Goal: Information Seeking & Learning: Learn about a topic

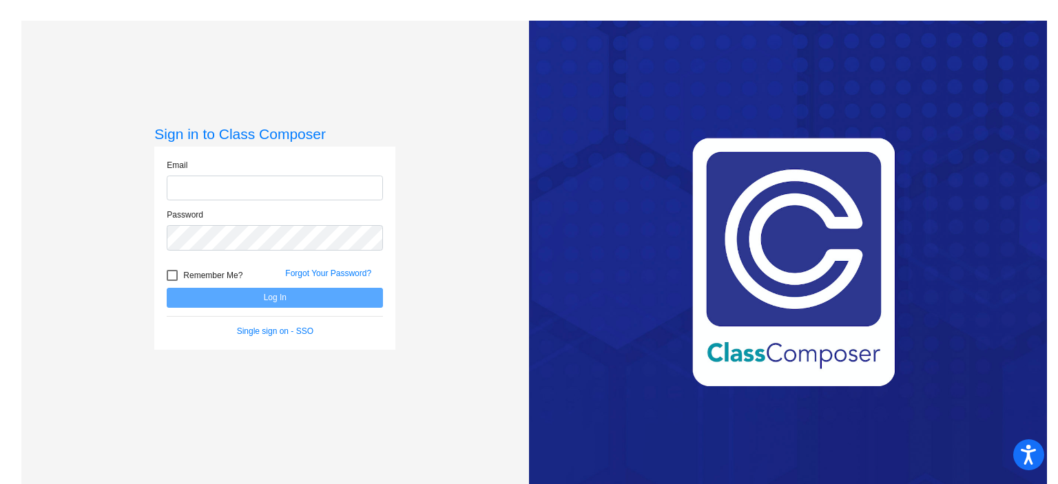
type input "[EMAIL_ADDRESS][DOMAIN_NAME]"
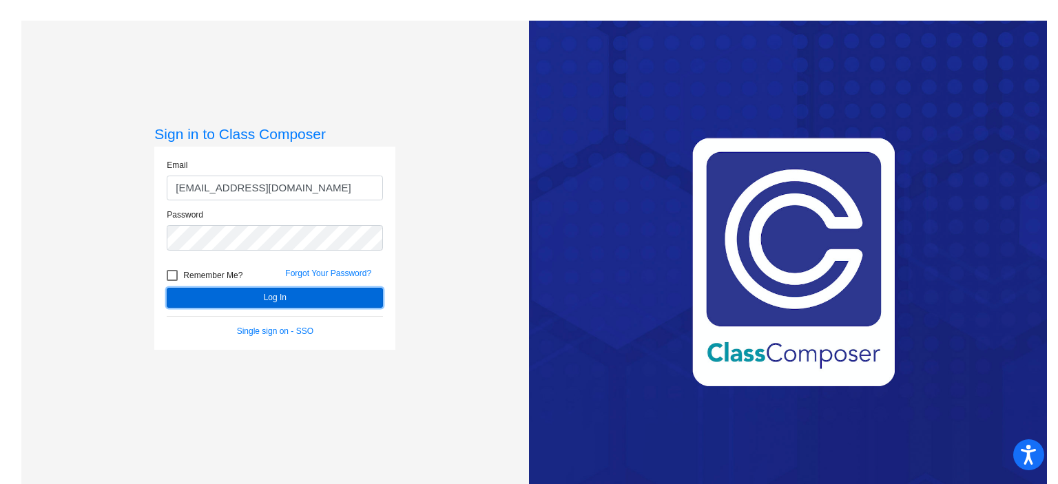
click at [260, 295] on button "Log In" at bounding box center [275, 298] width 216 height 20
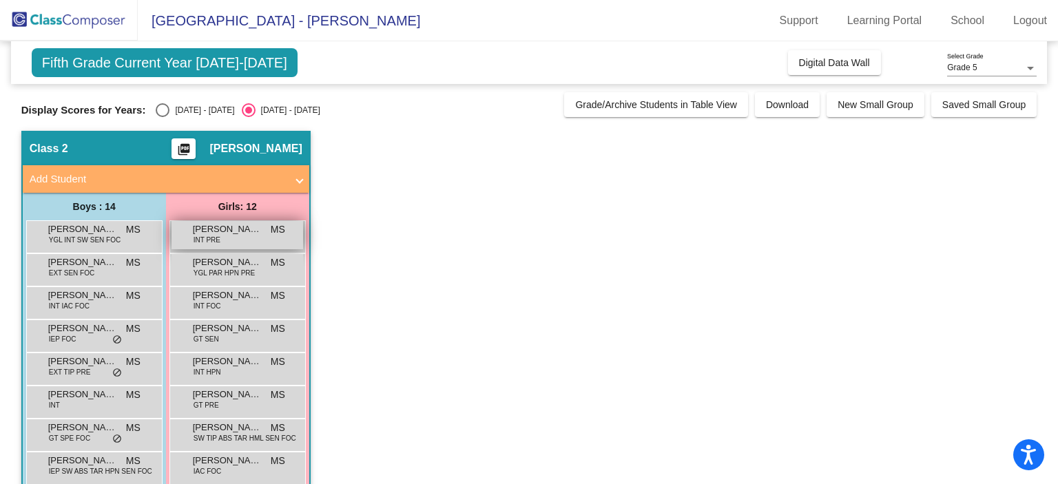
click at [227, 238] on div "[PERSON_NAME] INT PRE MS lock do_not_disturb_alt" at bounding box center [238, 235] width 132 height 28
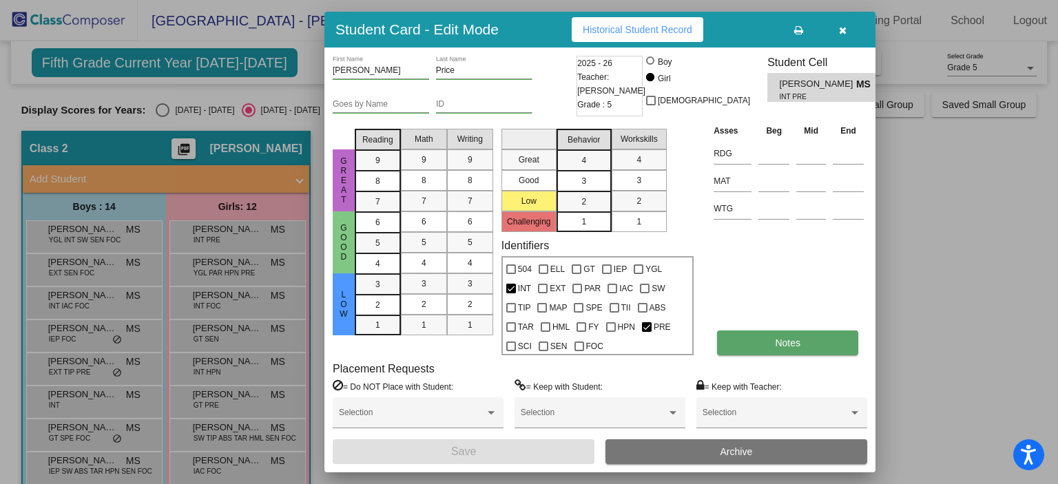
click at [797, 352] on button "Notes" at bounding box center [787, 343] width 141 height 25
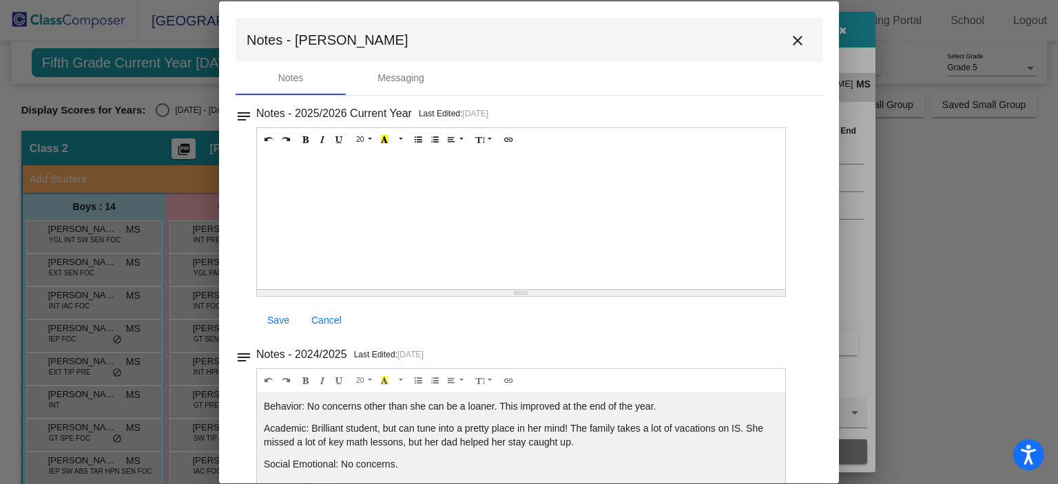
click at [792, 37] on mat-icon "close" at bounding box center [798, 40] width 17 height 17
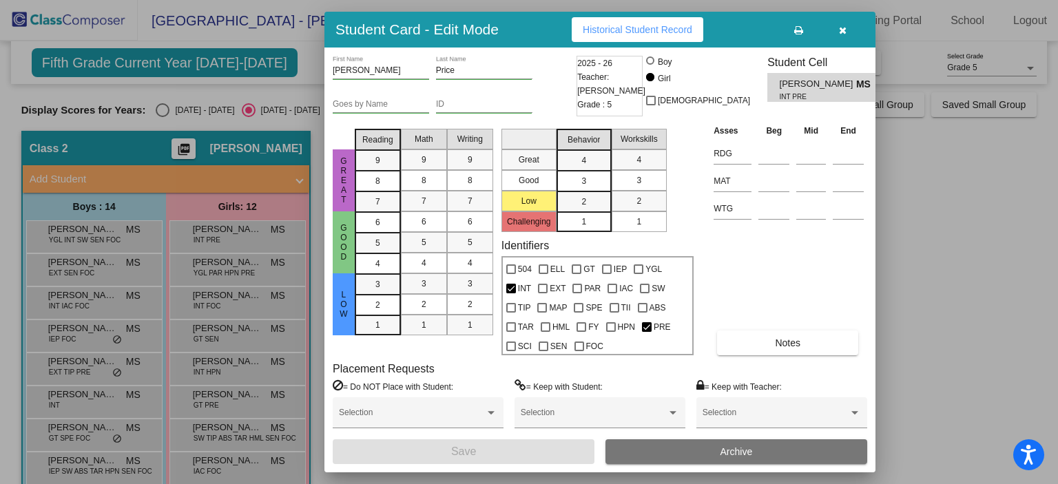
click at [255, 272] on div at bounding box center [529, 242] width 1058 height 484
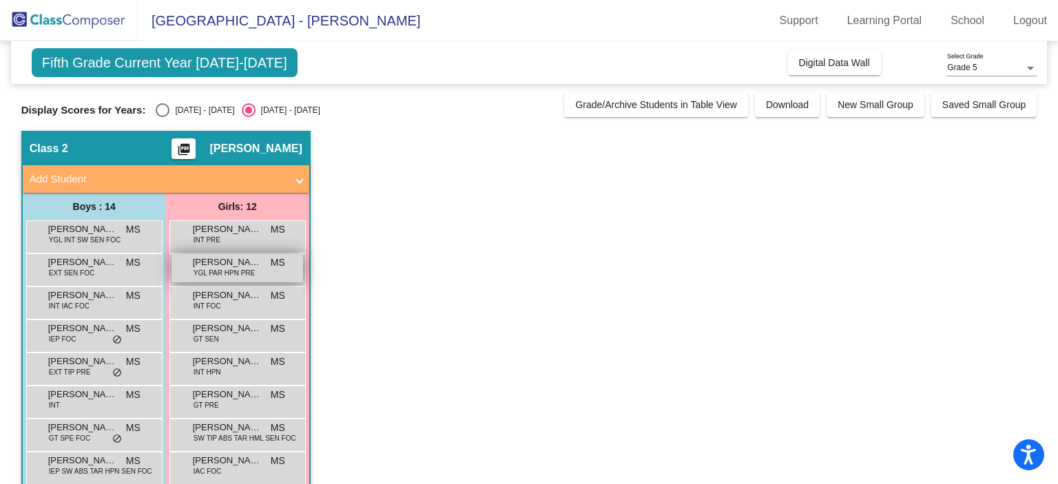
click at [250, 268] on span "YGL PAR HPN PRE" at bounding box center [224, 273] width 61 height 10
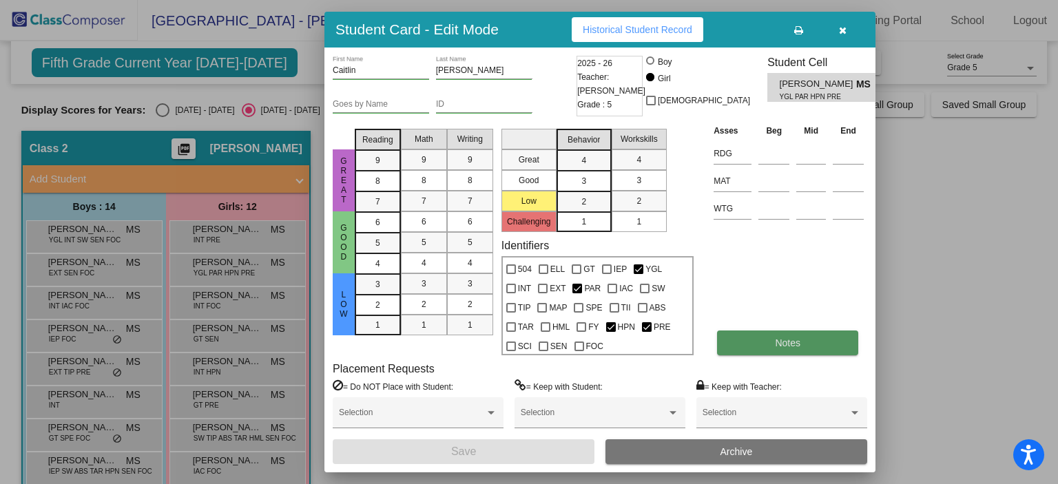
click at [759, 347] on button "Notes" at bounding box center [787, 343] width 141 height 25
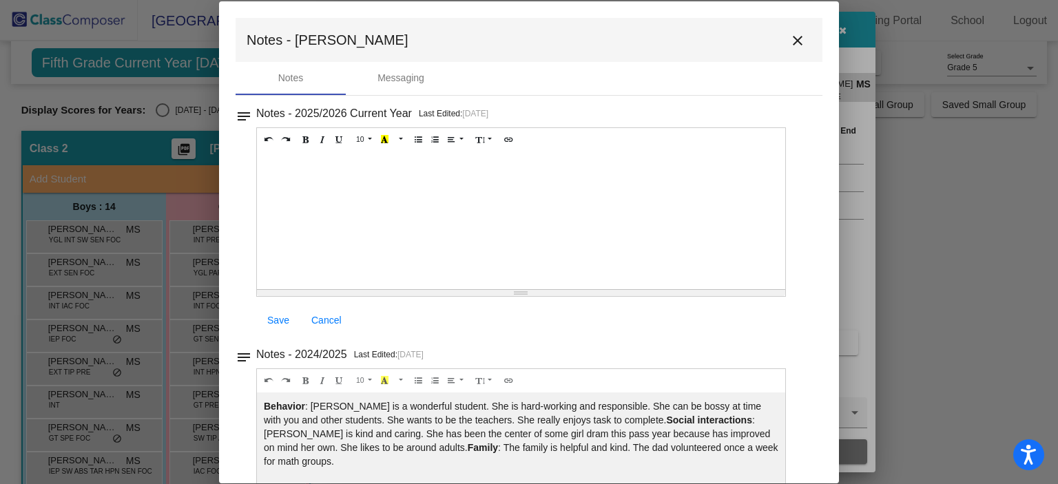
click at [797, 38] on mat-icon "close" at bounding box center [798, 40] width 17 height 17
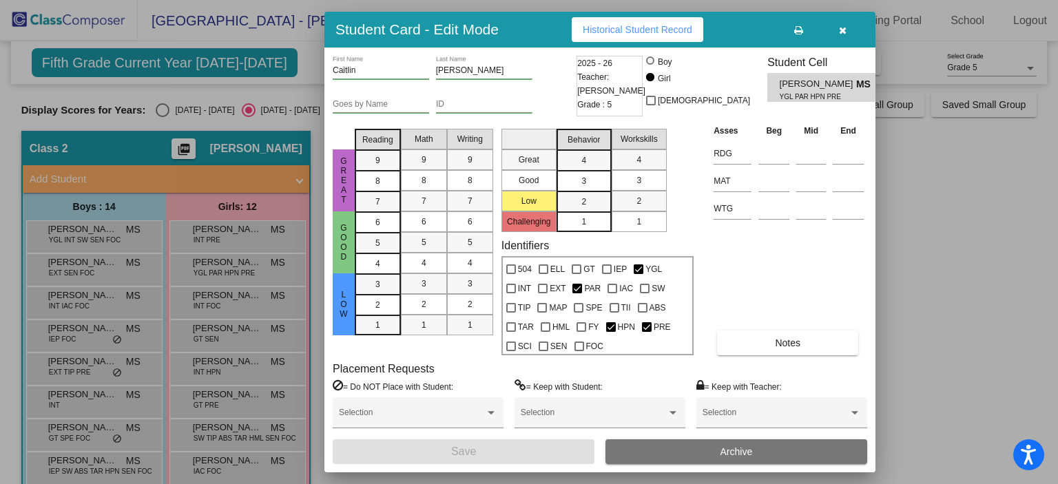
click at [227, 302] on div at bounding box center [529, 242] width 1058 height 484
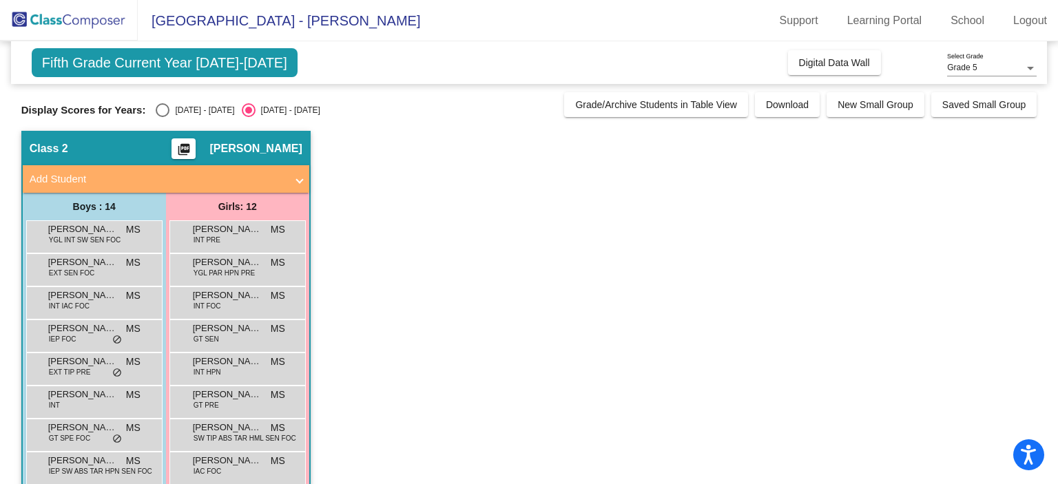
click at [227, 302] on div "[PERSON_NAME] INT FOC MS lock do_not_disturb_alt" at bounding box center [238, 301] width 132 height 28
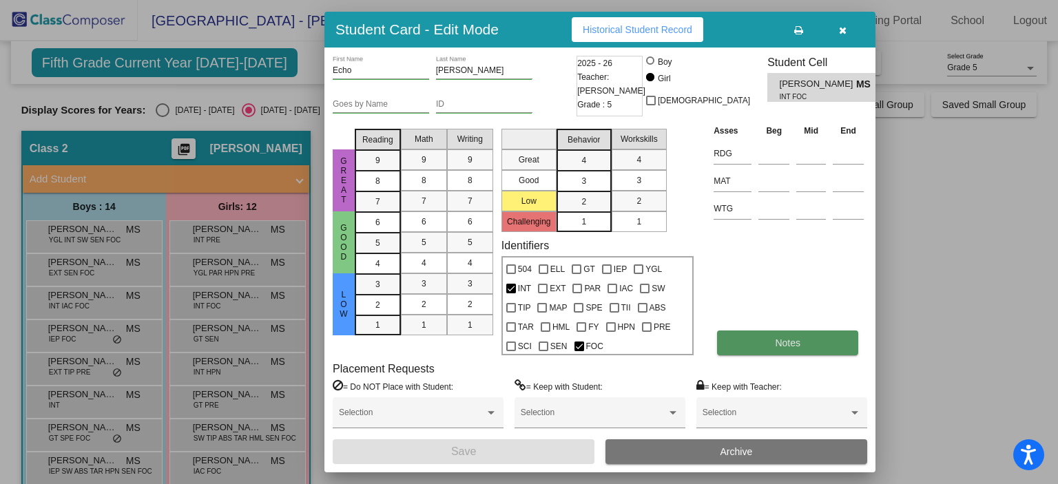
click at [792, 339] on span "Notes" at bounding box center [787, 343] width 25 height 11
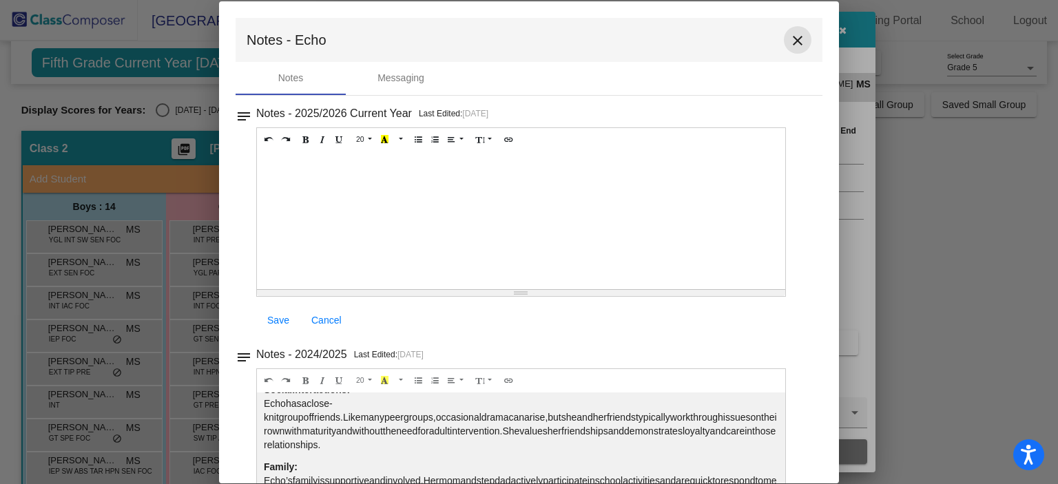
click at [790, 38] on mat-icon "close" at bounding box center [798, 40] width 17 height 17
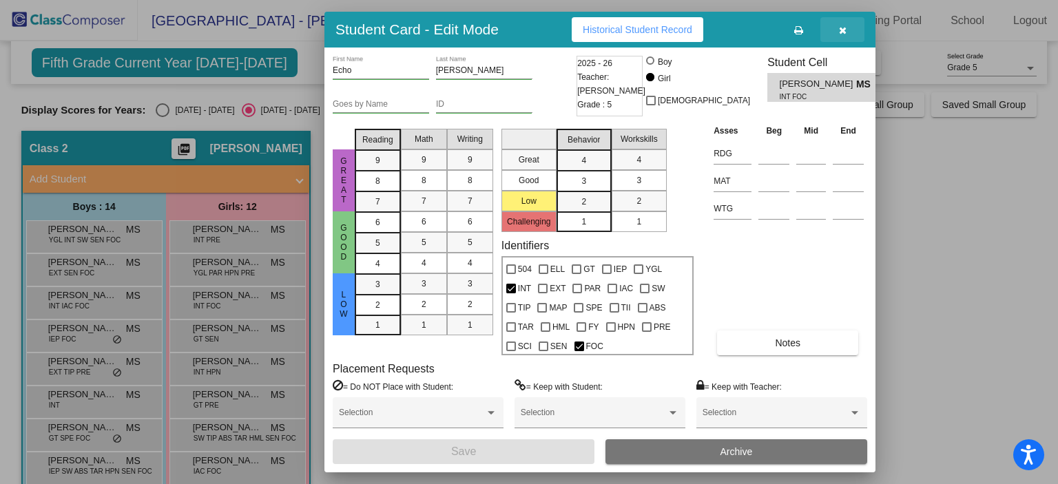
click at [841, 30] on icon "button" at bounding box center [843, 30] width 8 height 10
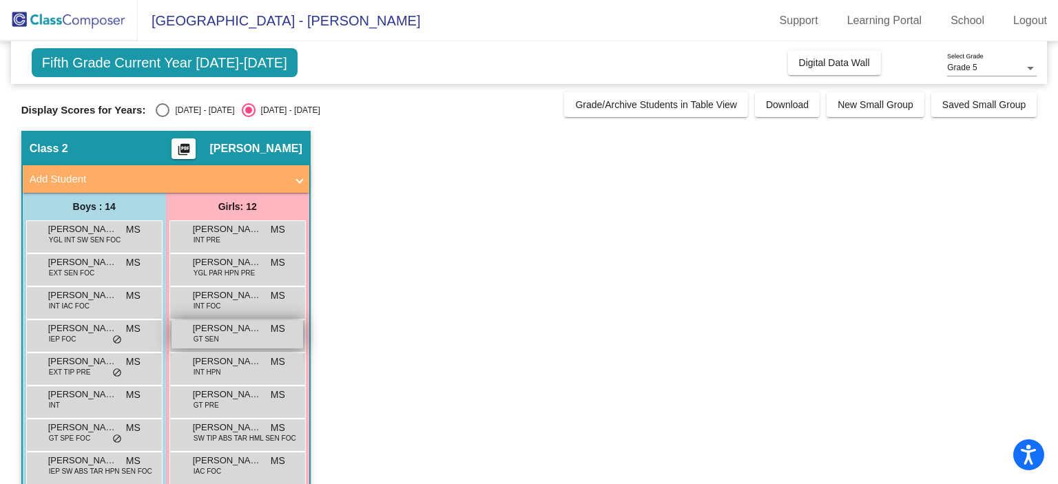
click at [257, 327] on span "[PERSON_NAME]" at bounding box center [227, 329] width 69 height 14
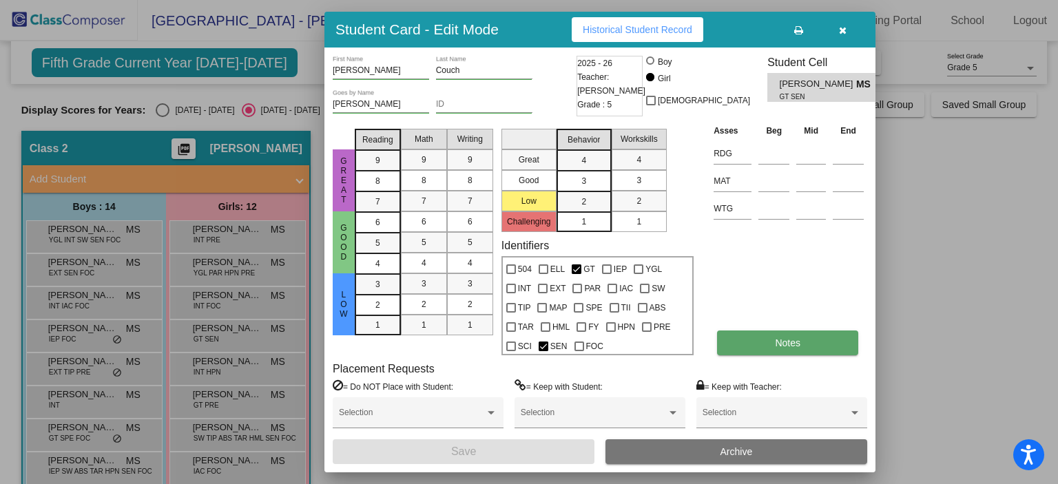
click at [788, 340] on span "Notes" at bounding box center [787, 343] width 25 height 11
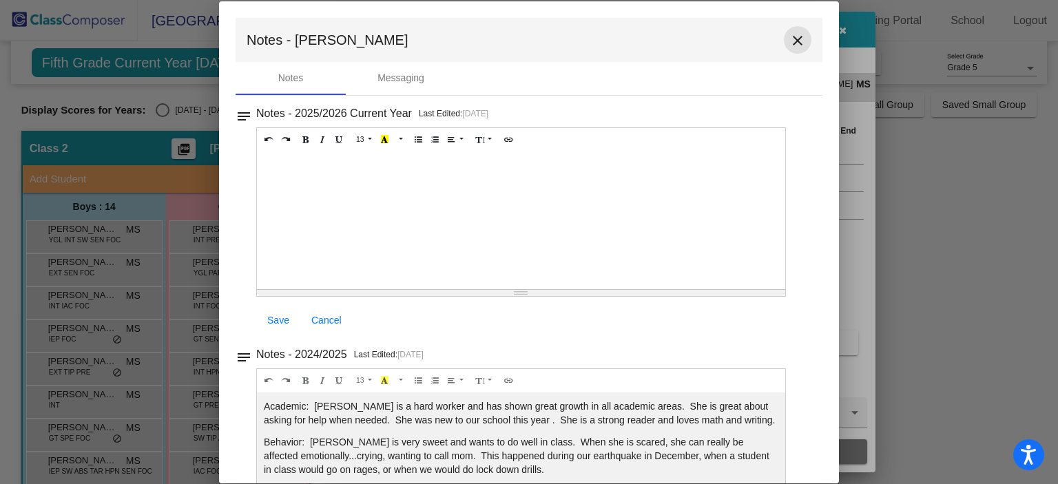
click at [791, 37] on mat-icon "close" at bounding box center [798, 40] width 17 height 17
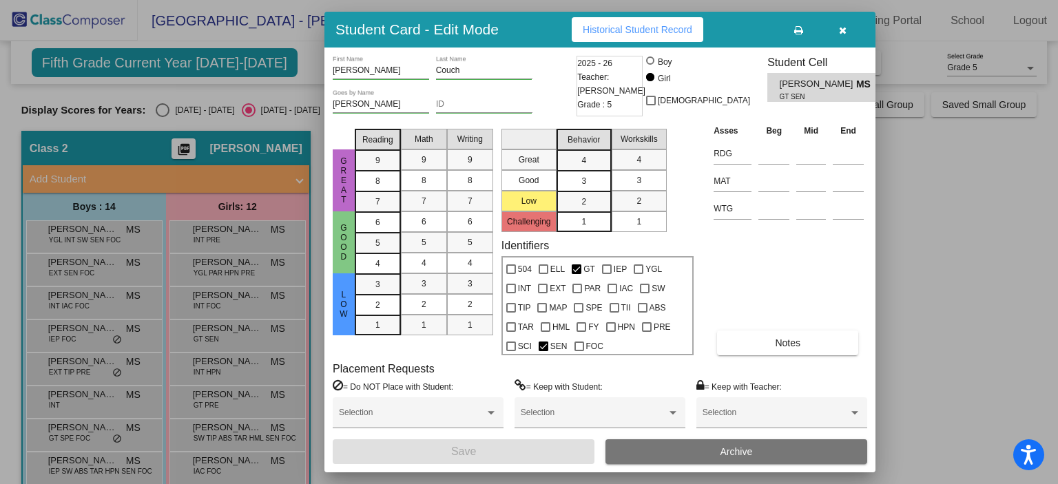
click at [232, 363] on div at bounding box center [529, 242] width 1058 height 484
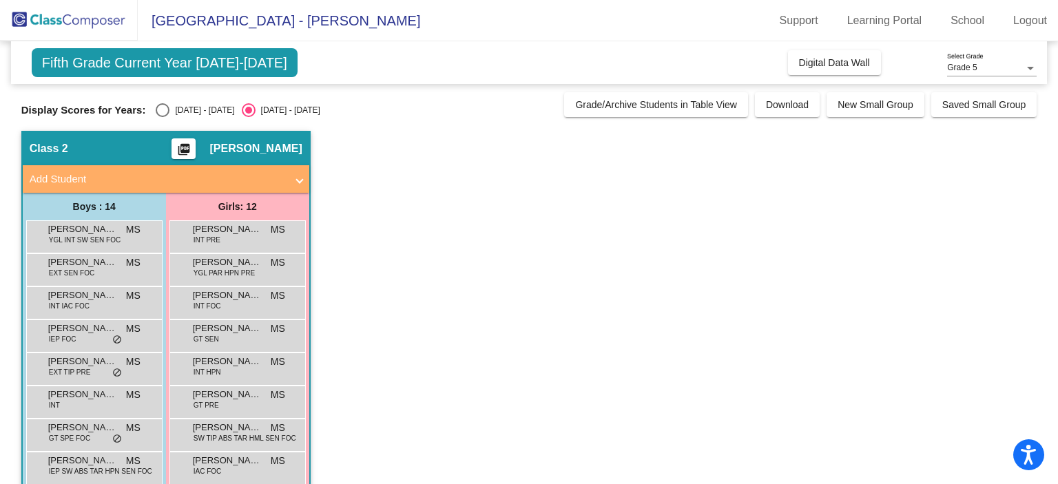
click at [232, 363] on span "[PERSON_NAME]" at bounding box center [227, 362] width 69 height 14
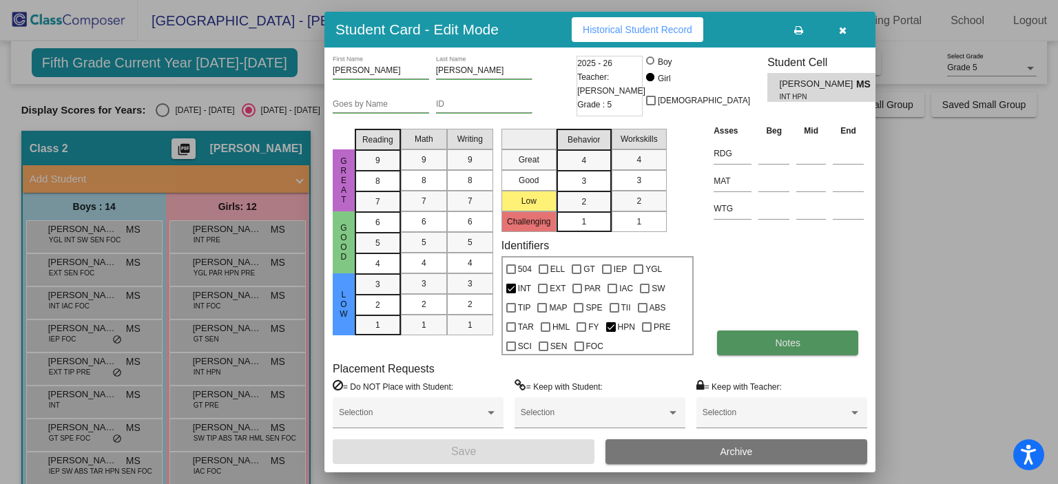
click at [805, 340] on button "Notes" at bounding box center [787, 343] width 141 height 25
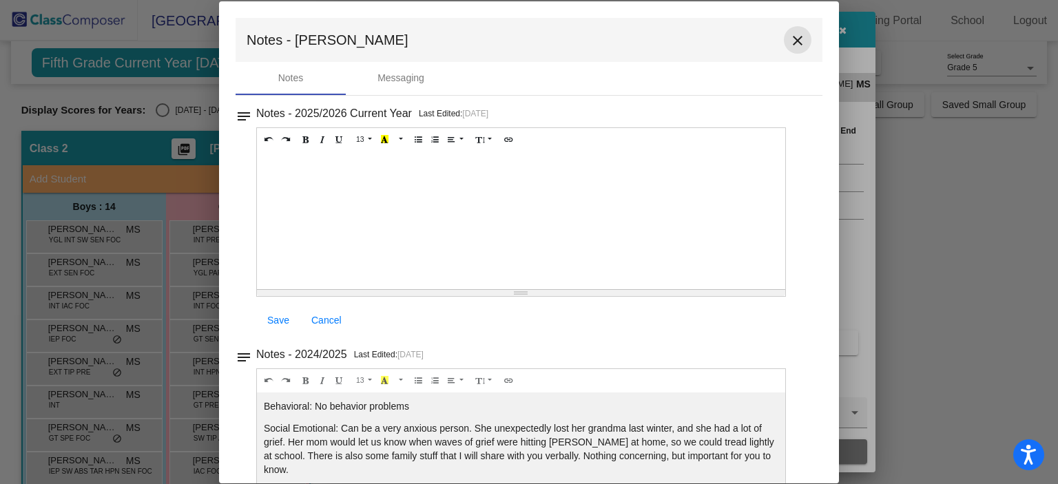
click at [790, 42] on mat-icon "close" at bounding box center [798, 40] width 17 height 17
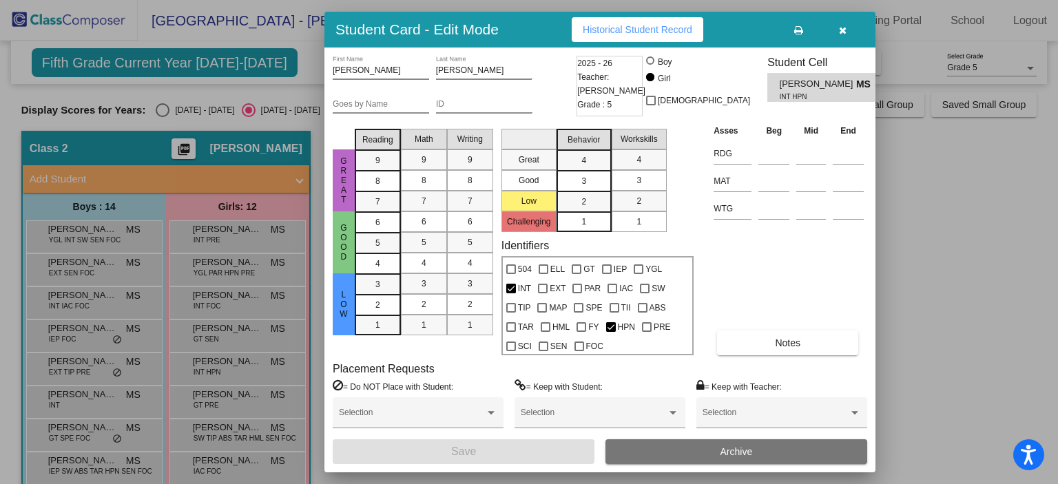
click at [251, 388] on div at bounding box center [529, 242] width 1058 height 484
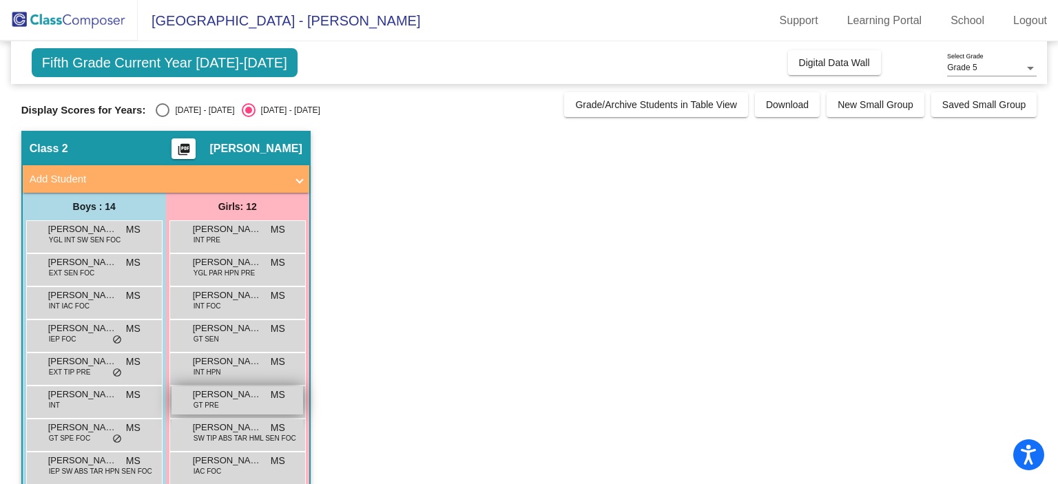
click at [247, 396] on span "[PERSON_NAME]" at bounding box center [227, 395] width 69 height 14
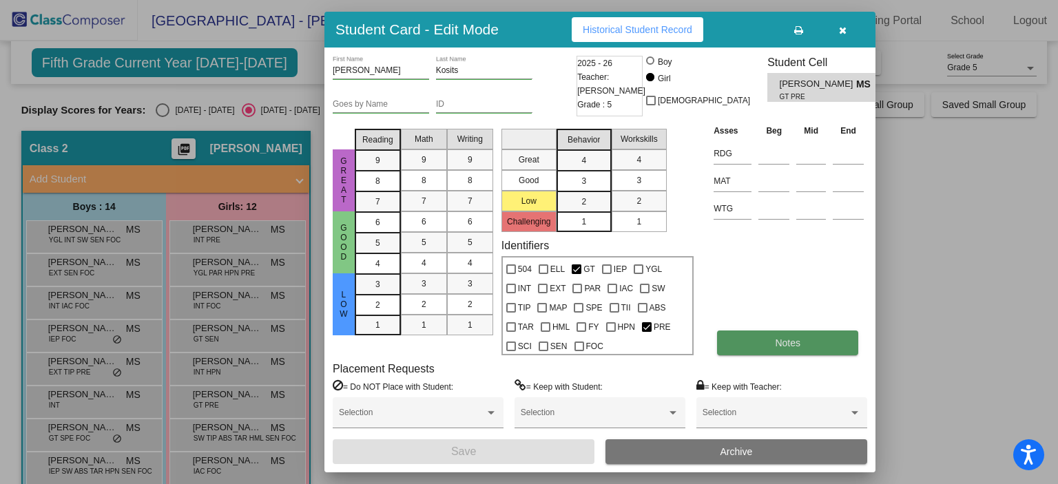
click at [777, 344] on span "Notes" at bounding box center [787, 343] width 25 height 11
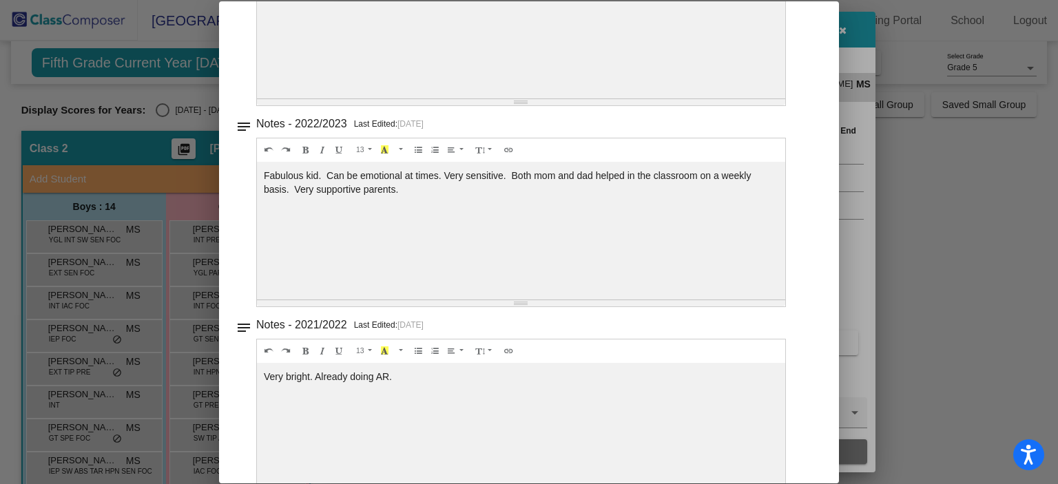
scroll to position [433, 0]
click at [180, 192] on div at bounding box center [529, 242] width 1058 height 484
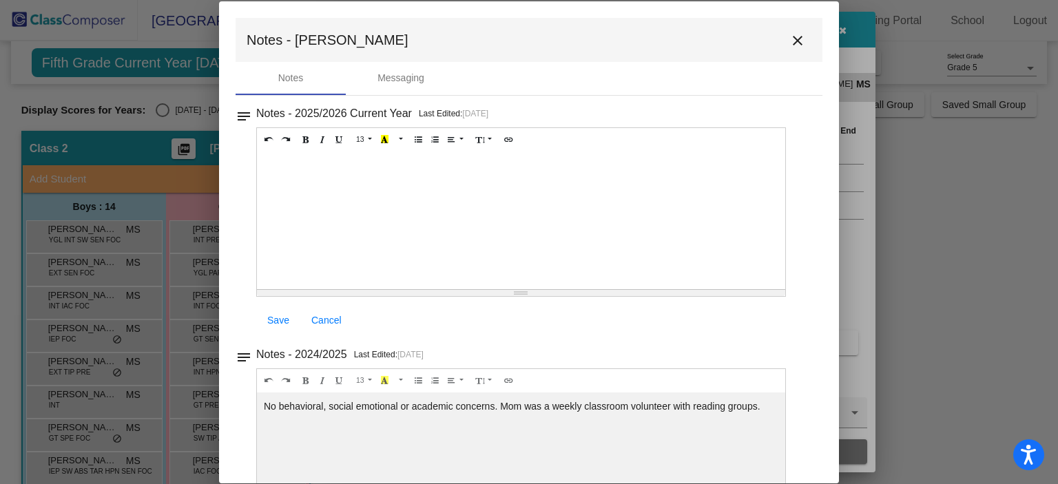
click at [180, 192] on div at bounding box center [529, 242] width 1058 height 484
click at [794, 41] on mat-icon "close" at bounding box center [798, 40] width 17 height 17
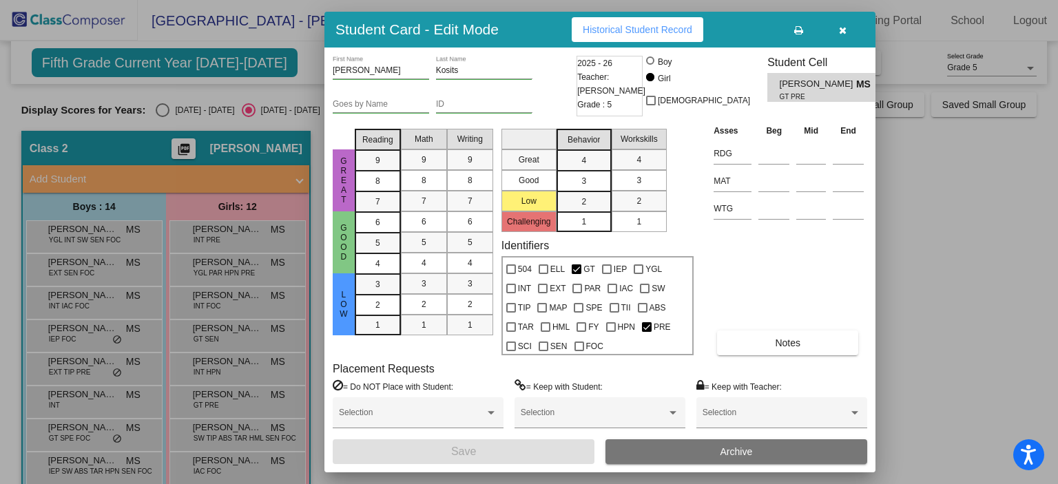
click at [287, 76] on div at bounding box center [529, 242] width 1058 height 484
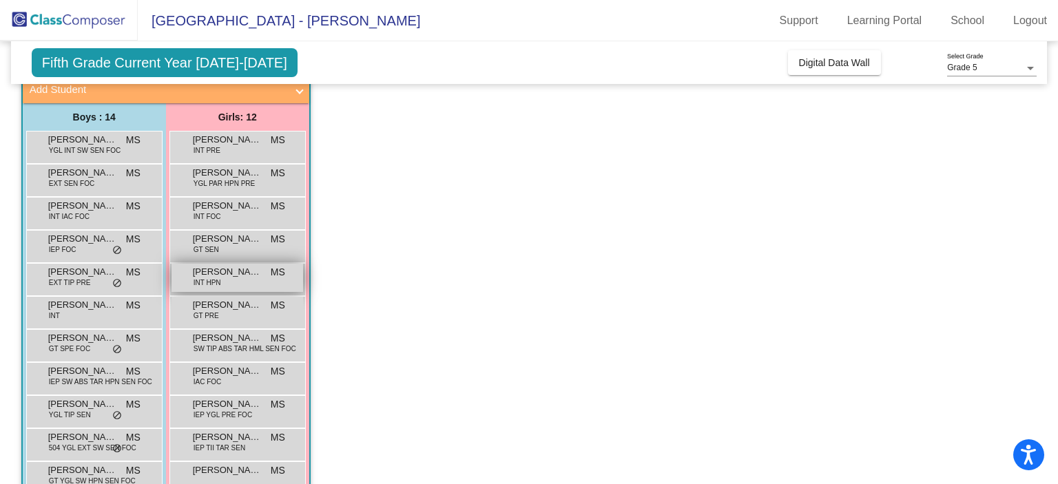
scroll to position [96, 0]
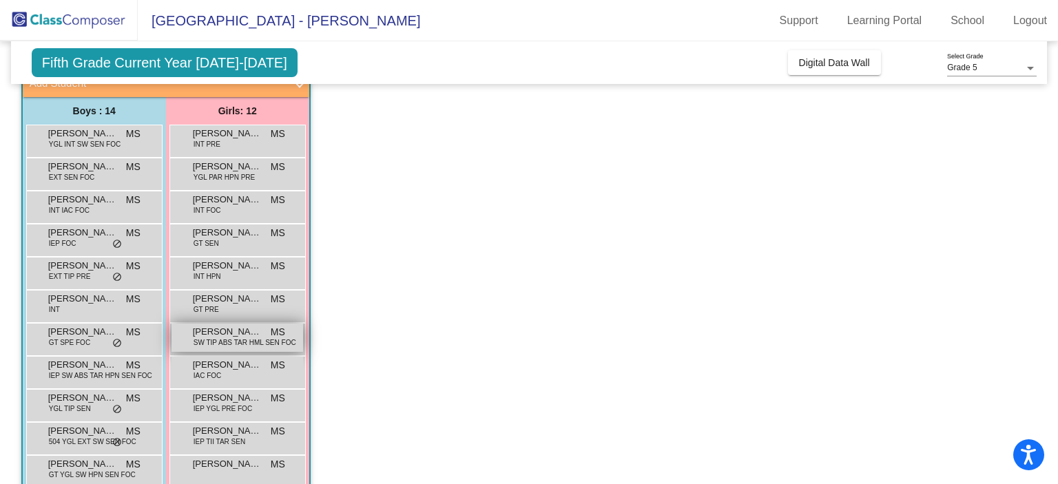
click at [251, 338] on span "SW TIP ABS TAR HML SEN FOC" at bounding box center [245, 343] width 103 height 10
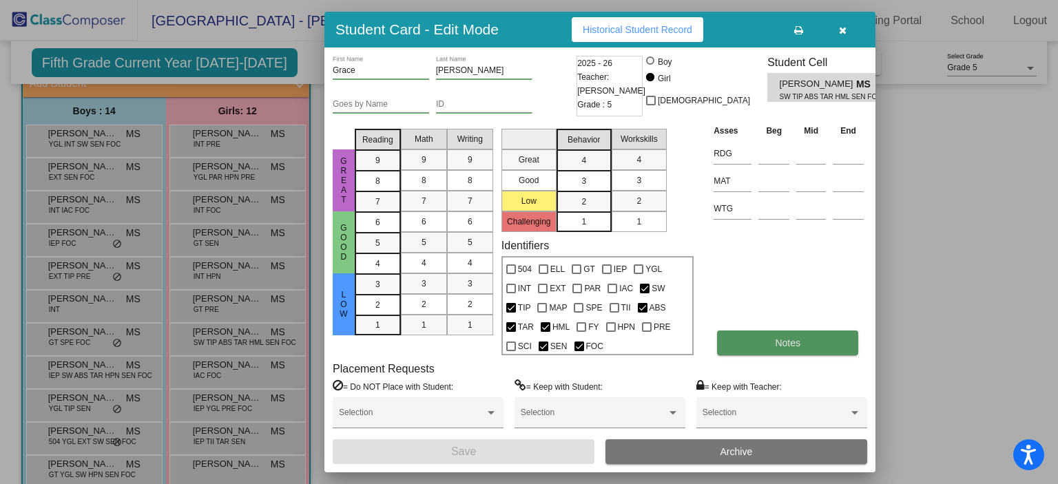
click at [801, 340] on button "Notes" at bounding box center [787, 343] width 141 height 25
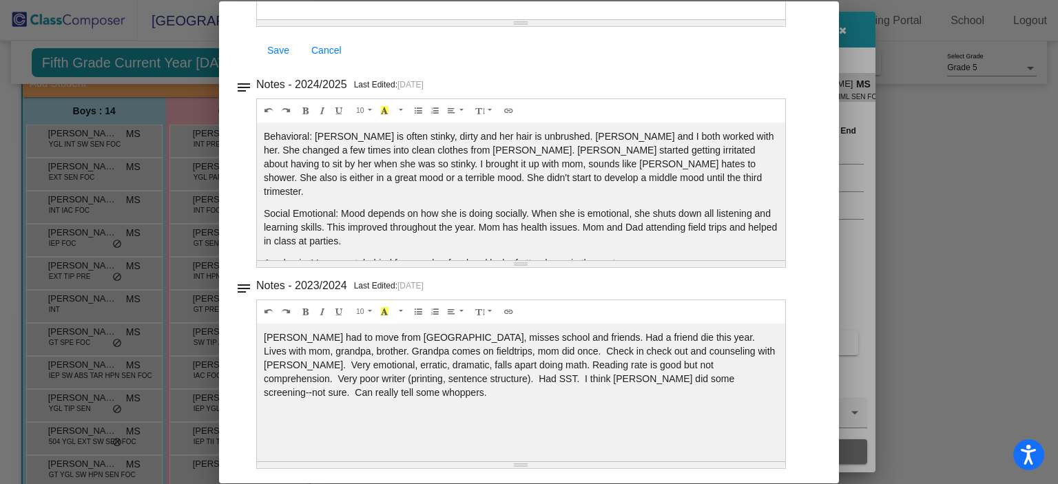
scroll to position [0, 0]
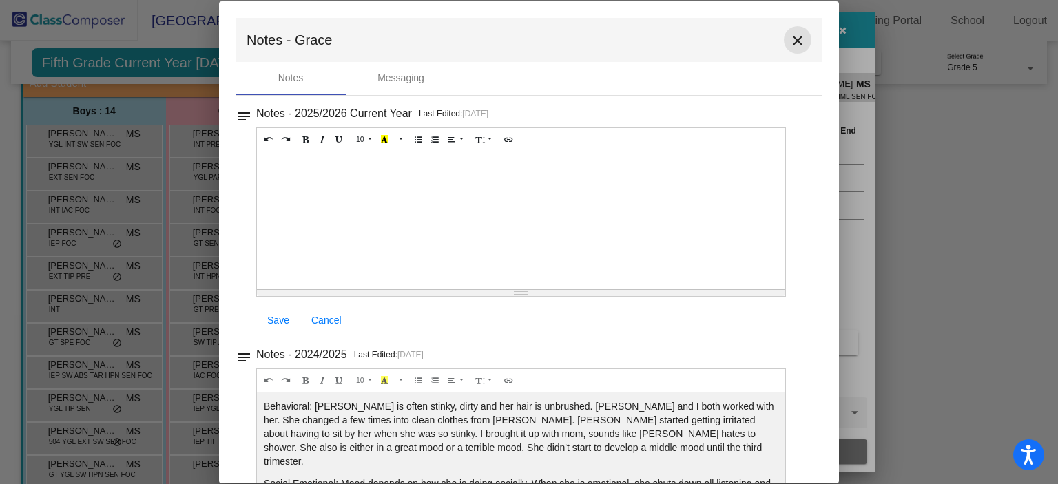
click at [790, 38] on mat-icon "close" at bounding box center [798, 40] width 17 height 17
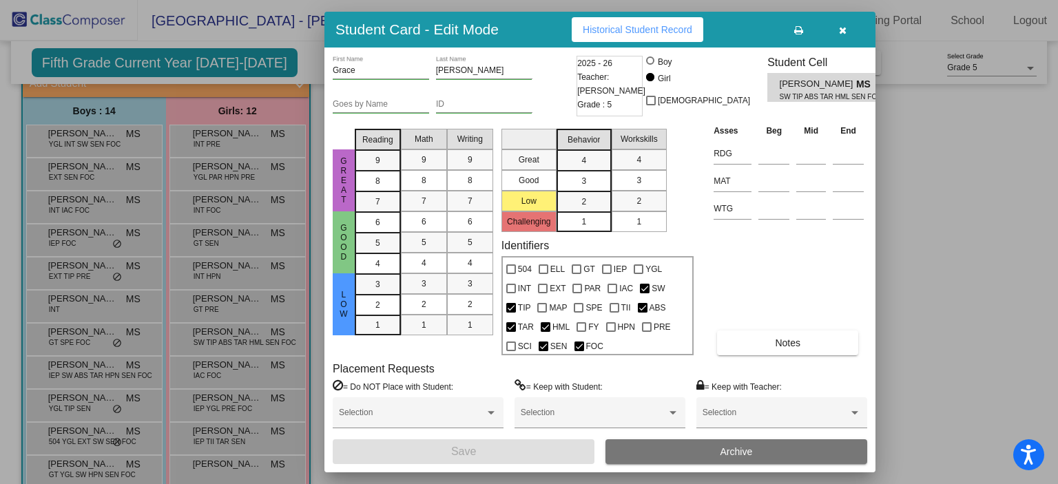
click at [234, 373] on div at bounding box center [529, 242] width 1058 height 484
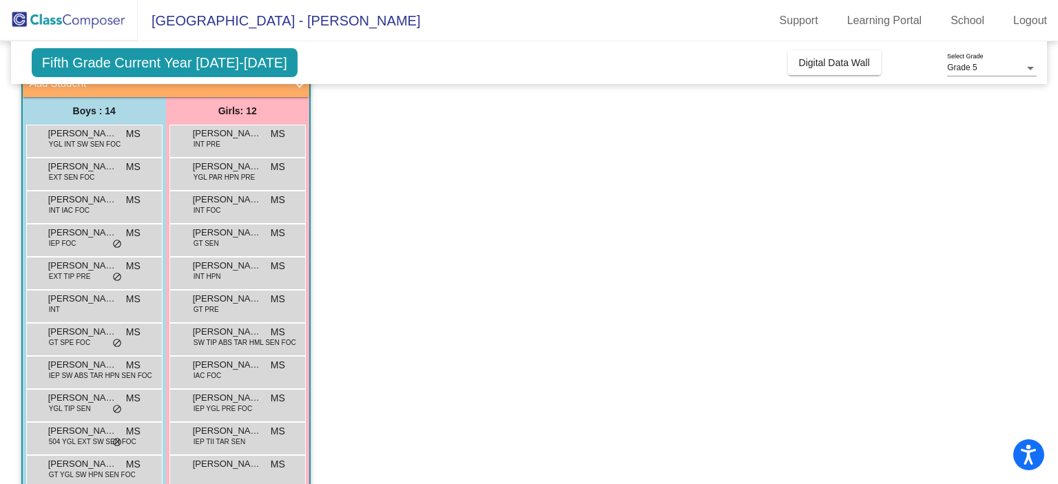
click at [234, 373] on div "[PERSON_NAME] IAC FOC MS lock do_not_disturb_alt" at bounding box center [238, 371] width 132 height 28
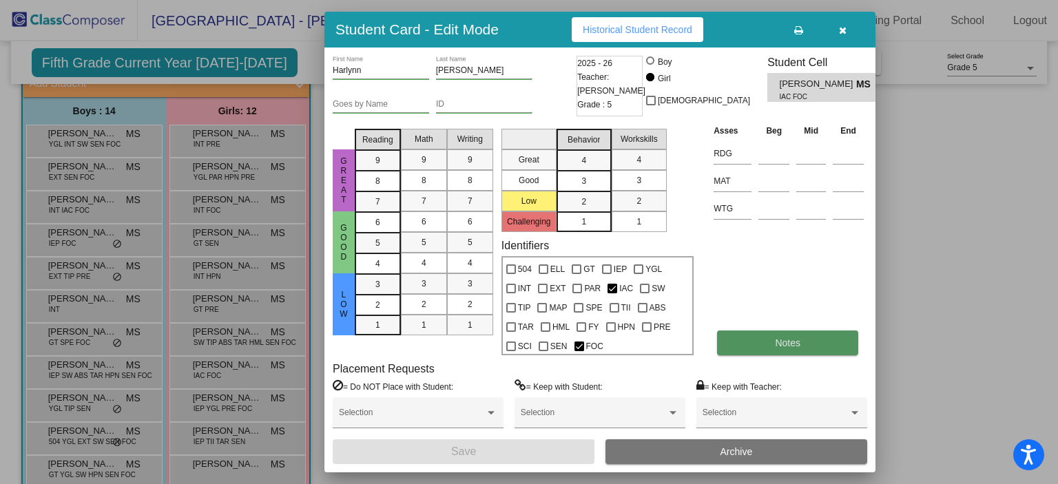
click at [790, 338] on span "Notes" at bounding box center [787, 343] width 25 height 11
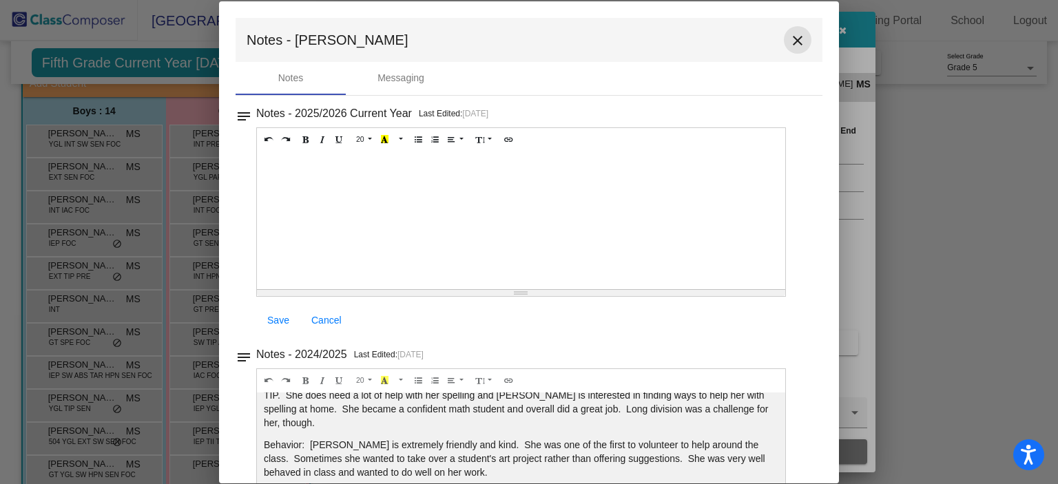
click at [794, 39] on mat-icon "close" at bounding box center [798, 40] width 17 height 17
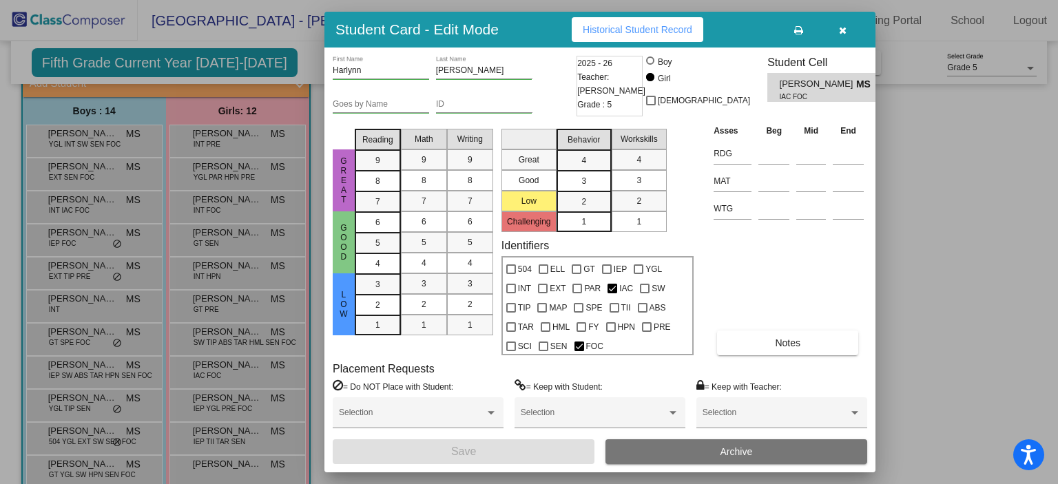
click at [238, 411] on div at bounding box center [529, 242] width 1058 height 484
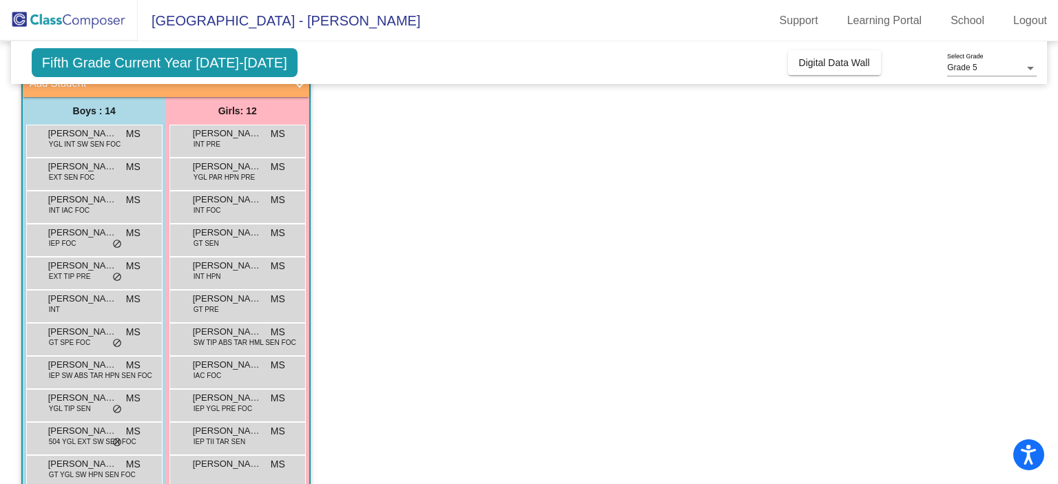
click at [238, 411] on span "IEP YGL PRE FOC" at bounding box center [223, 409] width 59 height 10
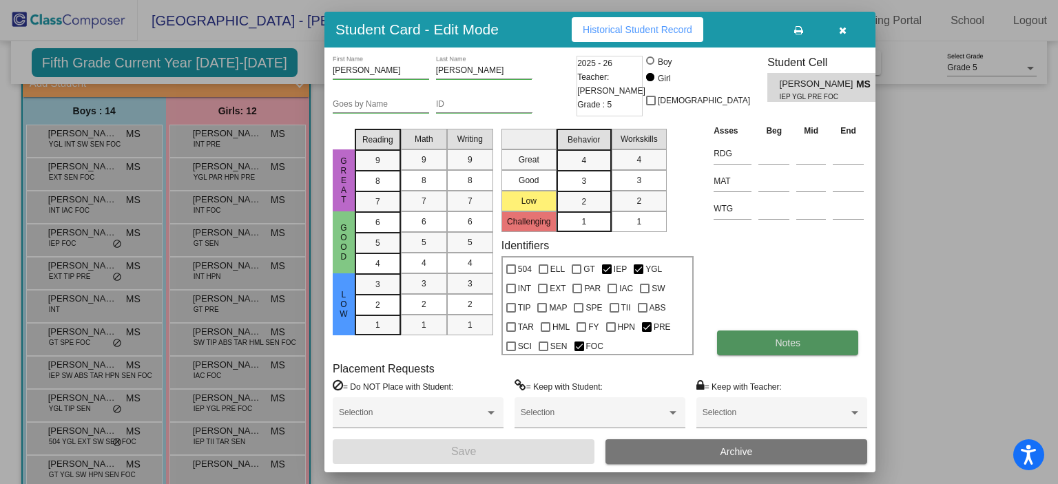
click at [813, 346] on button "Notes" at bounding box center [787, 343] width 141 height 25
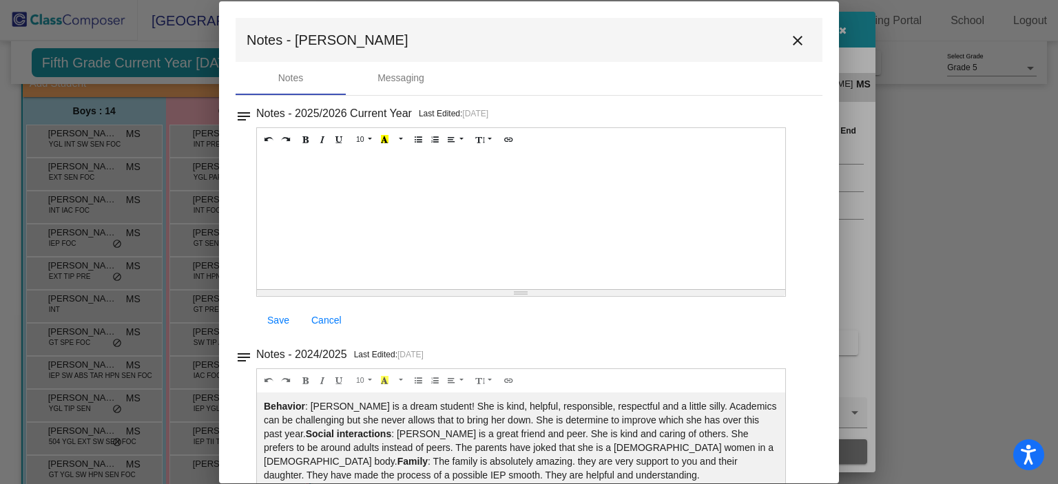
click at [794, 43] on mat-icon "close" at bounding box center [798, 40] width 17 height 17
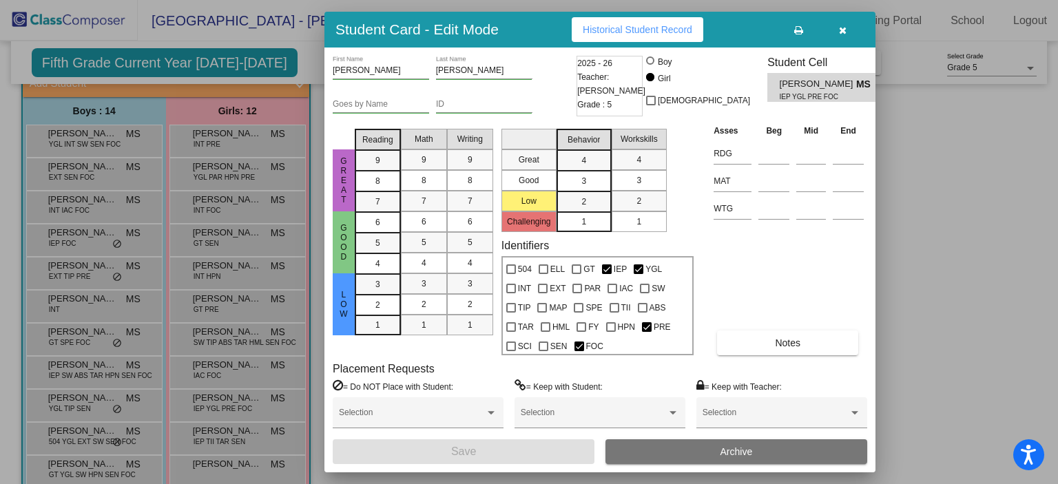
click at [228, 436] on div at bounding box center [529, 242] width 1058 height 484
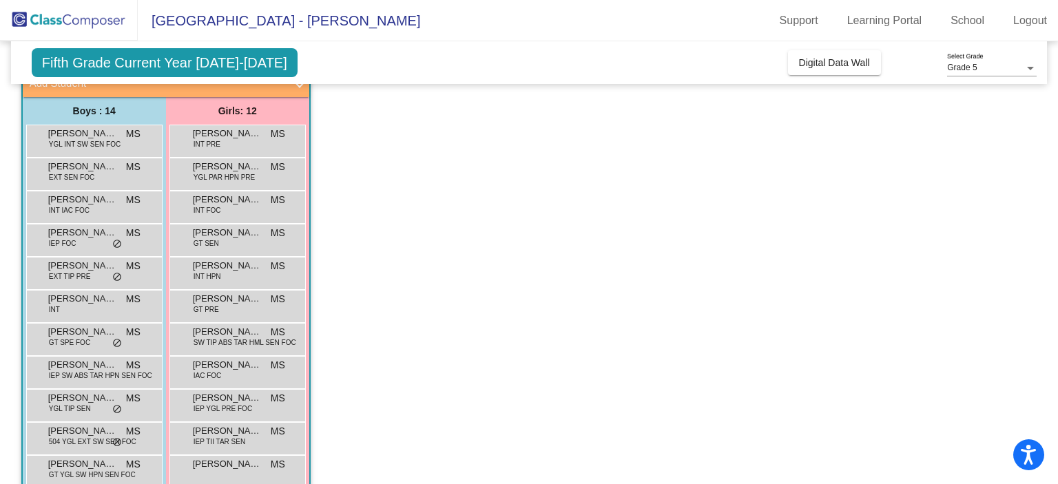
click at [228, 437] on span "IEP TII TAR SEN" at bounding box center [220, 442] width 52 height 10
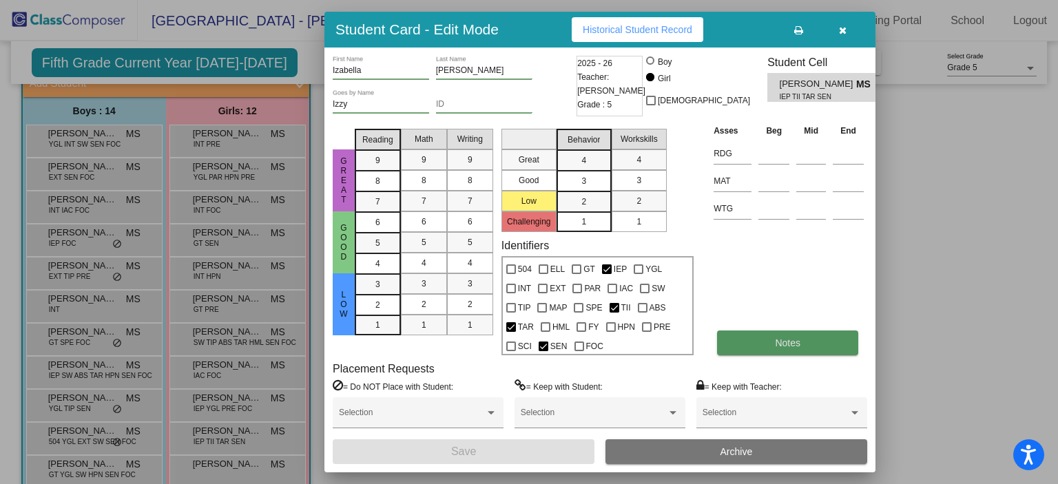
click at [782, 333] on button "Notes" at bounding box center [787, 343] width 141 height 25
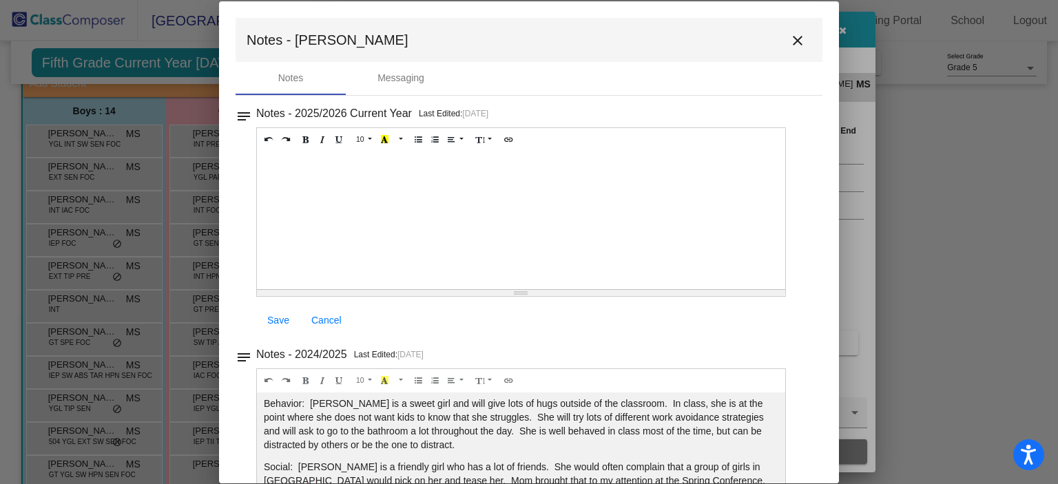
click at [795, 43] on mat-icon "close" at bounding box center [798, 40] width 17 height 17
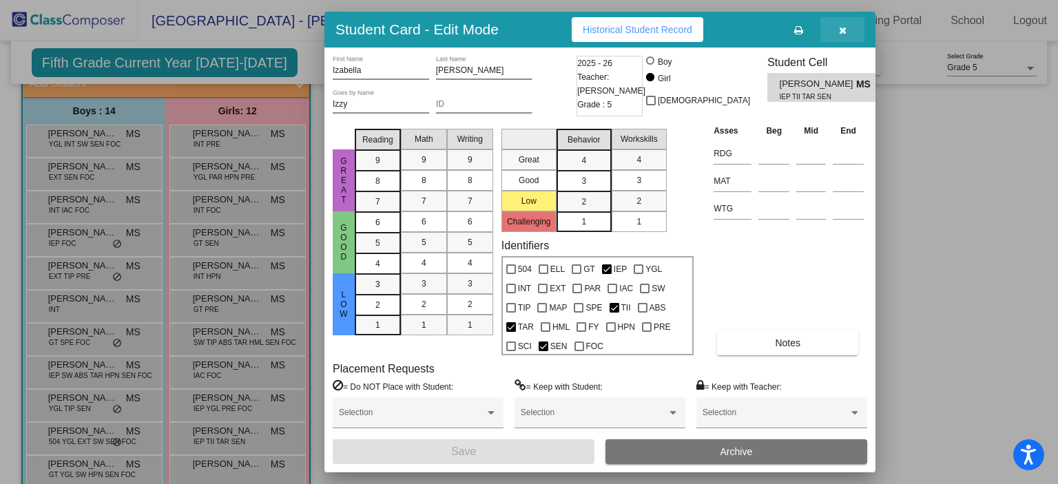
click at [846, 30] on icon "button" at bounding box center [843, 30] width 8 height 10
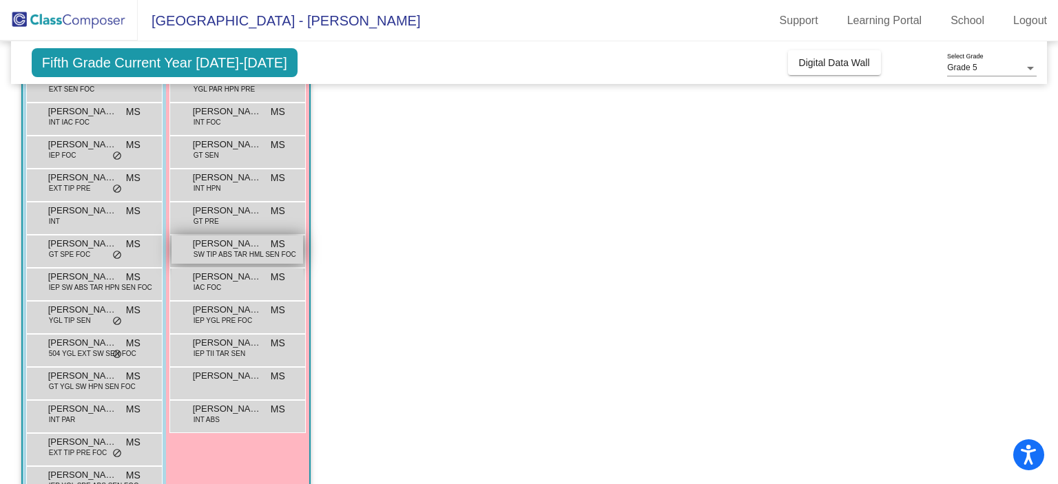
scroll to position [220, 0]
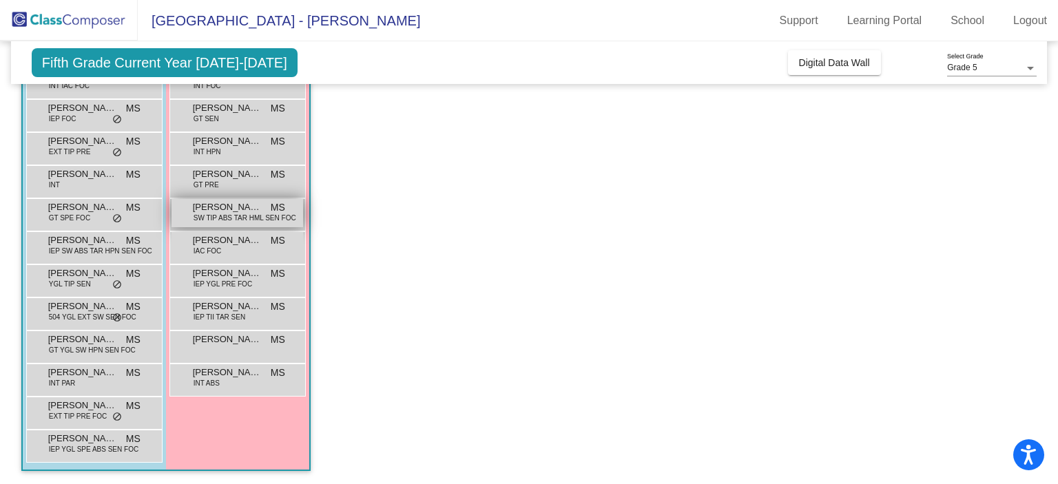
click at [240, 350] on div "[PERSON_NAME] MS lock do_not_disturb_alt" at bounding box center [238, 345] width 132 height 28
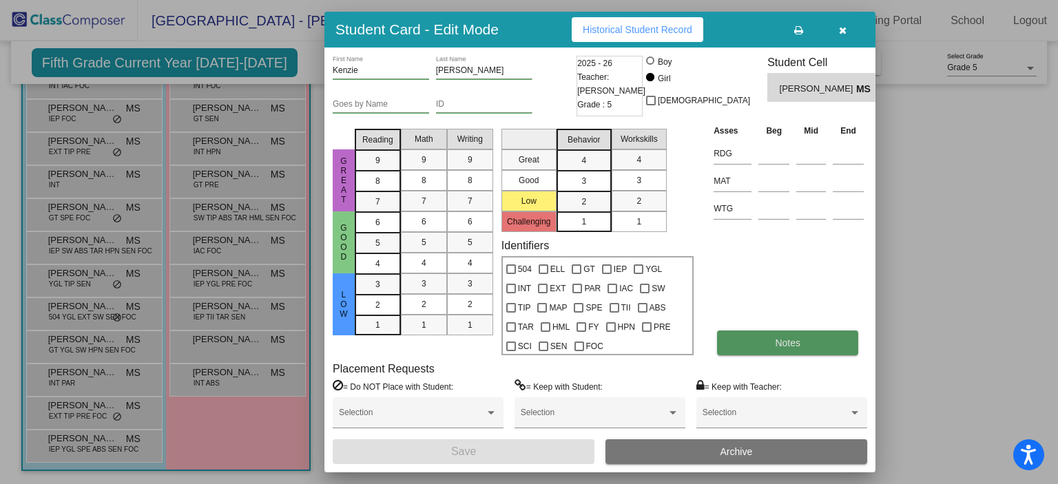
click at [745, 338] on button "Notes" at bounding box center [787, 343] width 141 height 25
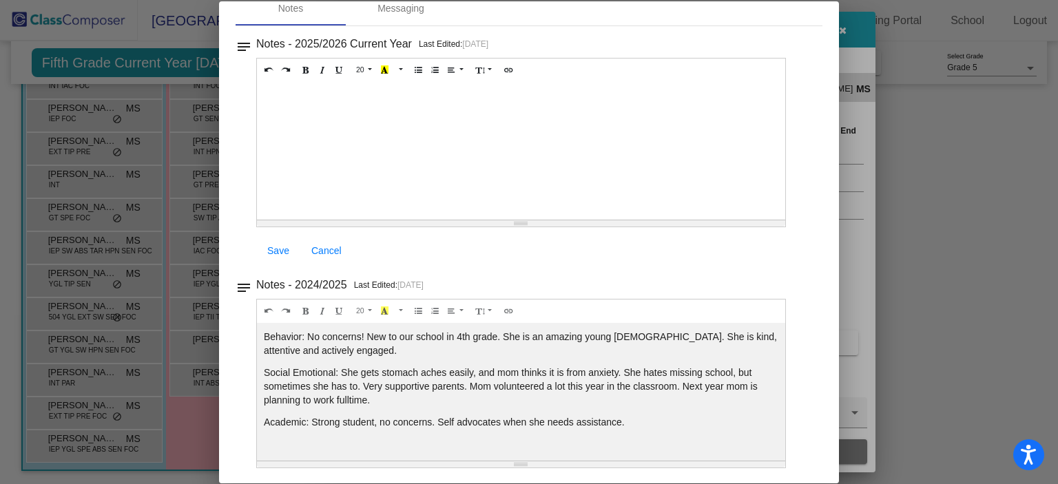
scroll to position [0, 0]
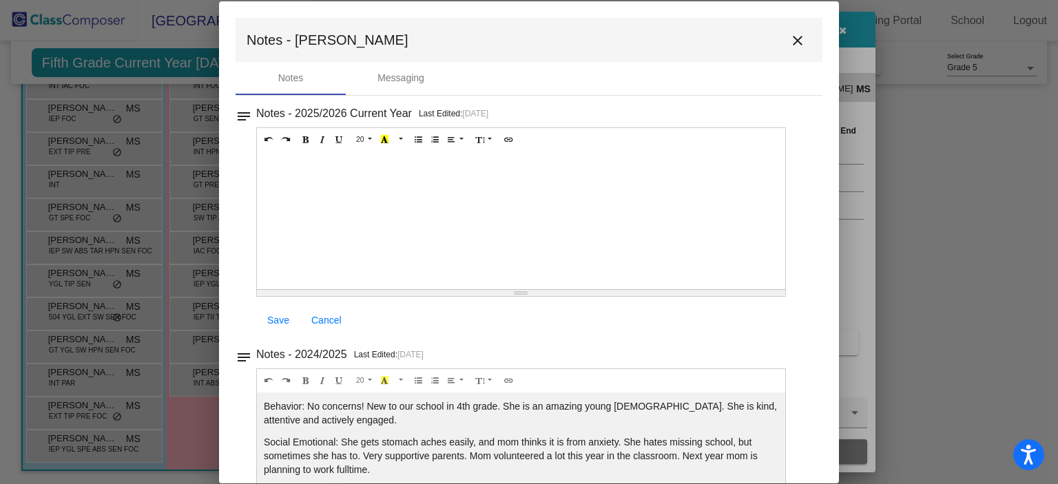
click at [793, 38] on mat-icon "close" at bounding box center [798, 40] width 17 height 17
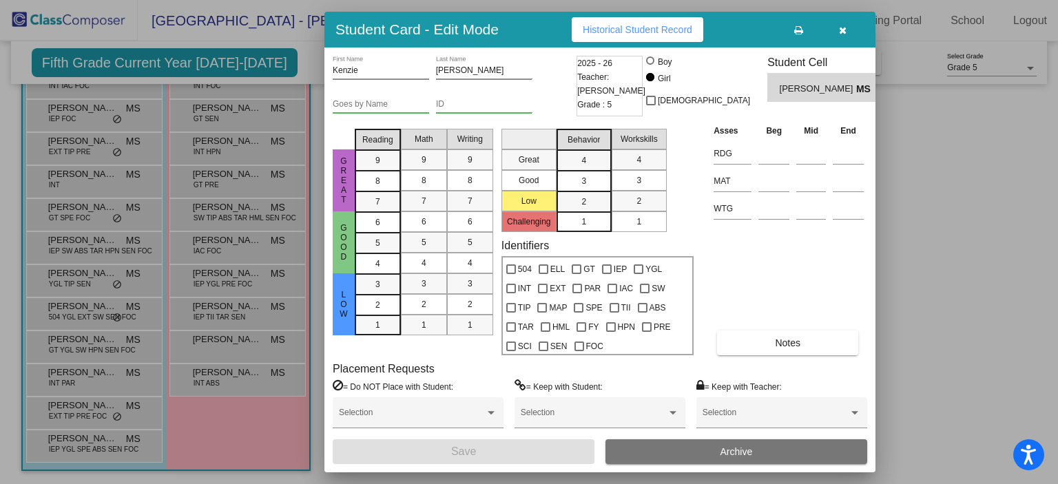
click at [251, 376] on div at bounding box center [529, 242] width 1058 height 484
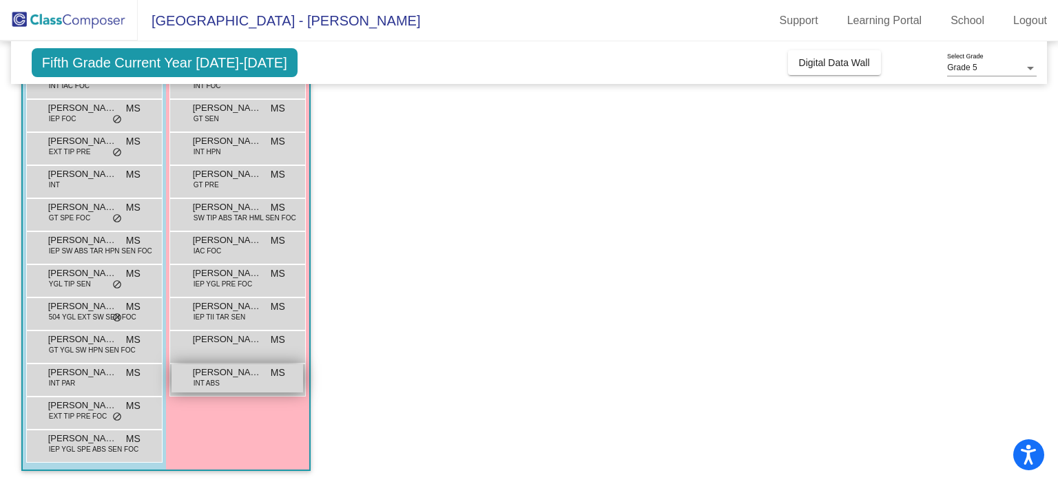
click at [230, 385] on div "[PERSON_NAME] INT ABS MS lock do_not_disturb_alt" at bounding box center [238, 379] width 132 height 28
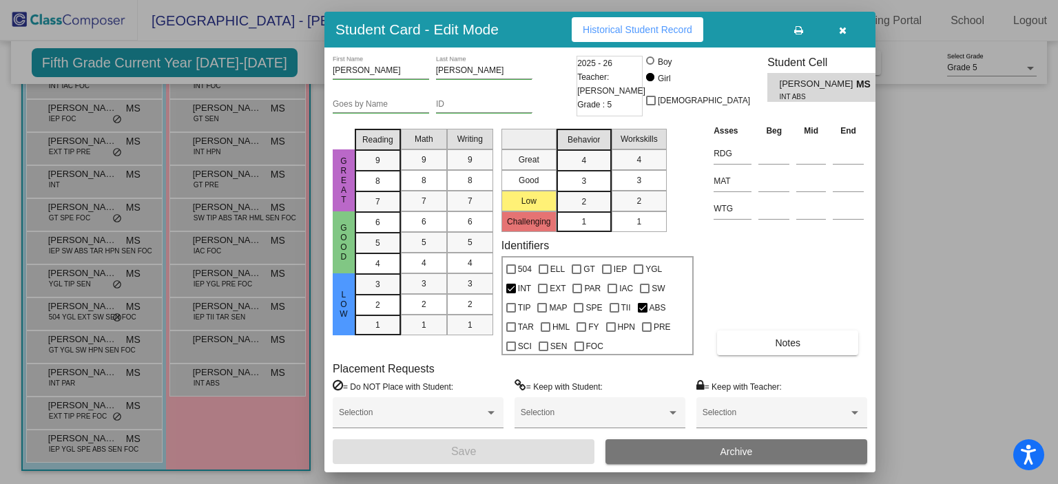
drag, startPoint x: 230, startPoint y: 385, endPoint x: 444, endPoint y: 511, distance: 248.1
click at [444, 484] on html "Accessibility Screen-Reader Guide, Feedback, and Issue Reporting | New window […" at bounding box center [529, 242] width 1058 height 484
click at [770, 343] on button "Notes" at bounding box center [787, 343] width 141 height 25
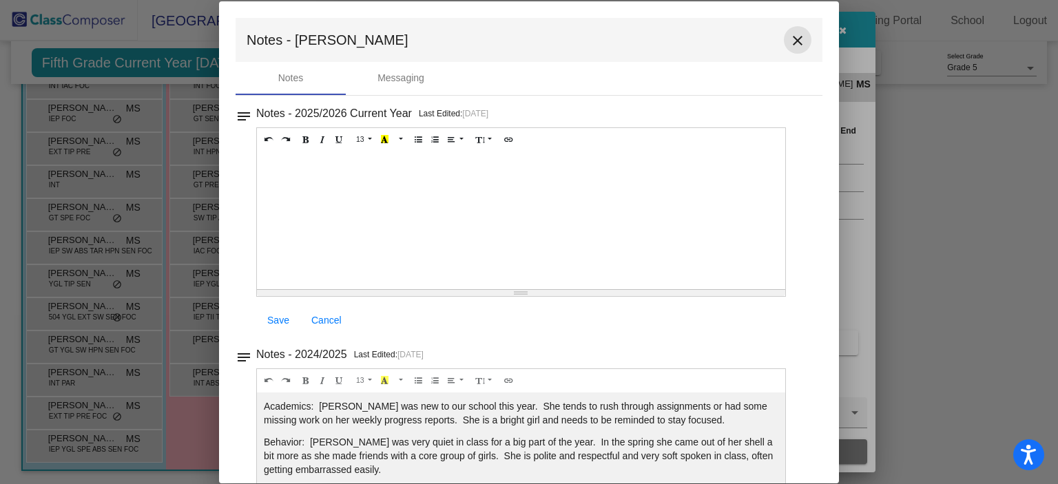
click at [801, 39] on button "close" at bounding box center [798, 40] width 28 height 28
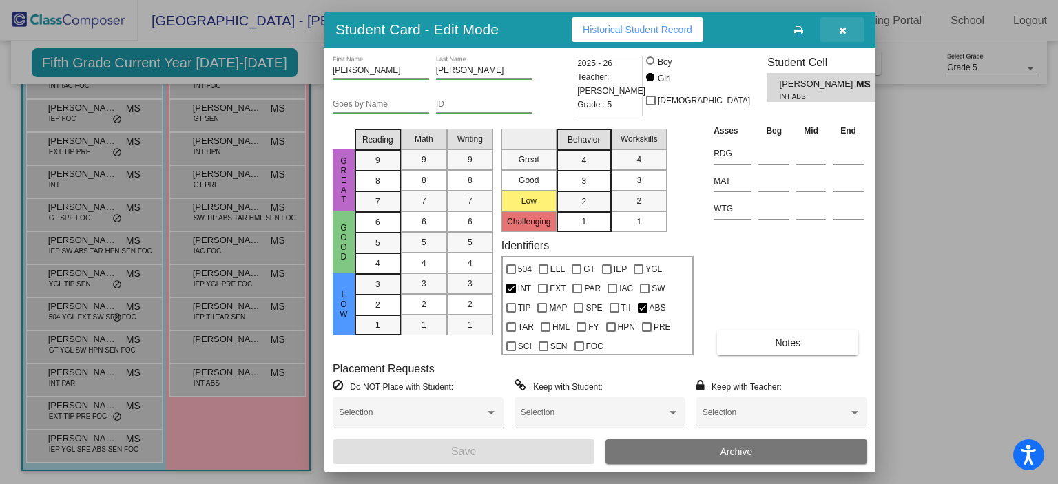
click at [846, 34] on button "button" at bounding box center [843, 29] width 44 height 25
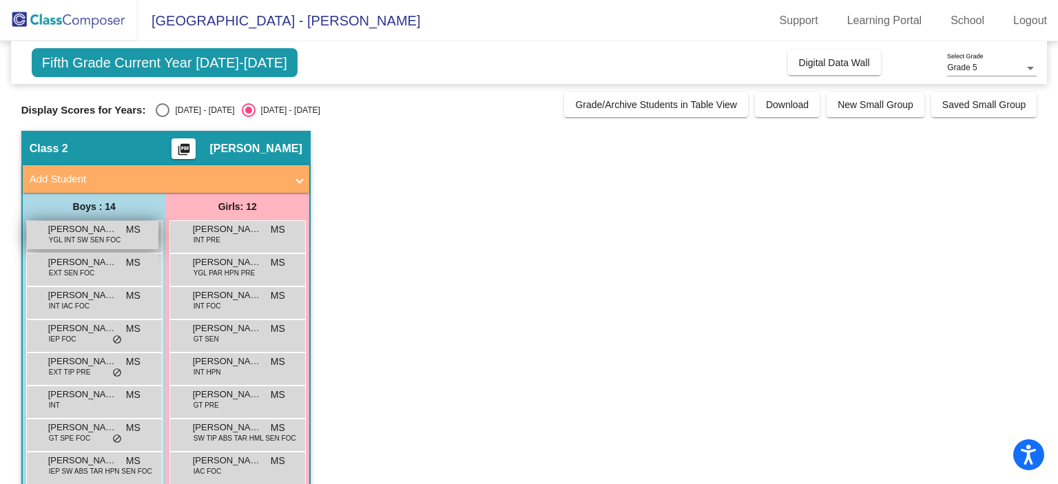
click at [119, 234] on div "[PERSON_NAME] YGL INT SW SEN FOC MS lock do_not_disturb_alt" at bounding box center [93, 235] width 132 height 28
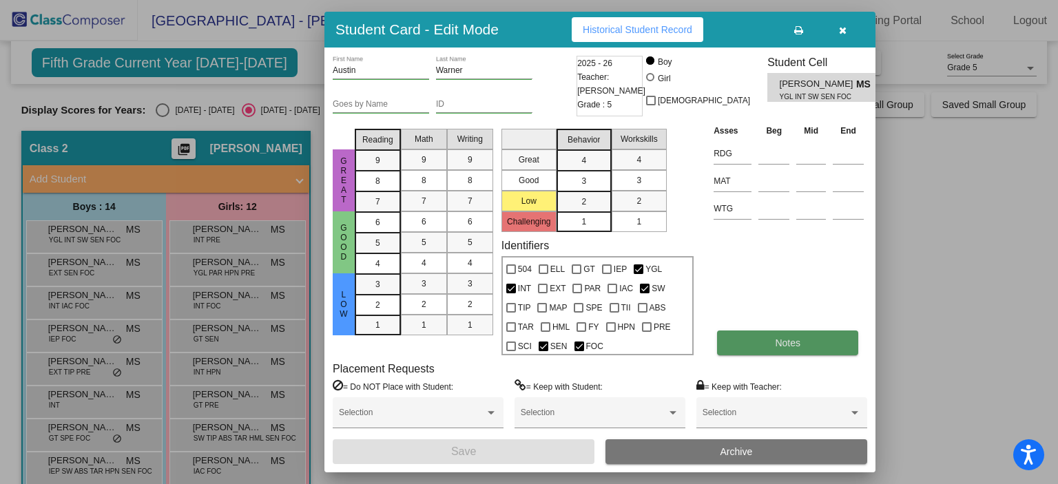
click at [805, 347] on button "Notes" at bounding box center [787, 343] width 141 height 25
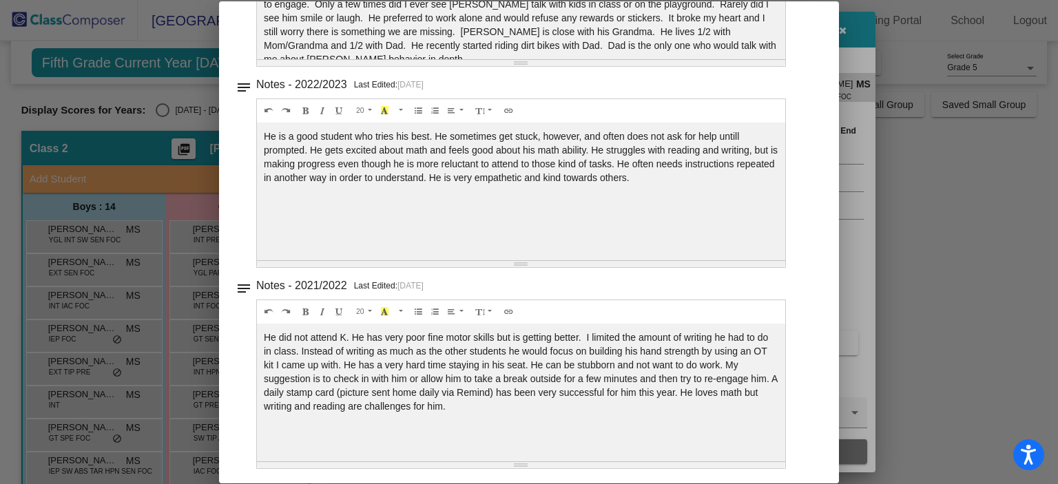
scroll to position [135, 0]
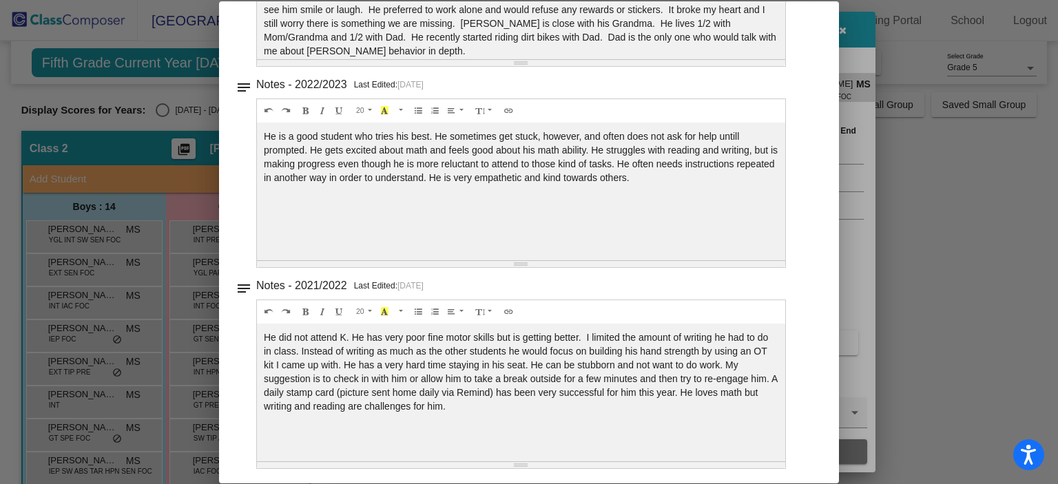
click at [912, 177] on div at bounding box center [529, 242] width 1058 height 484
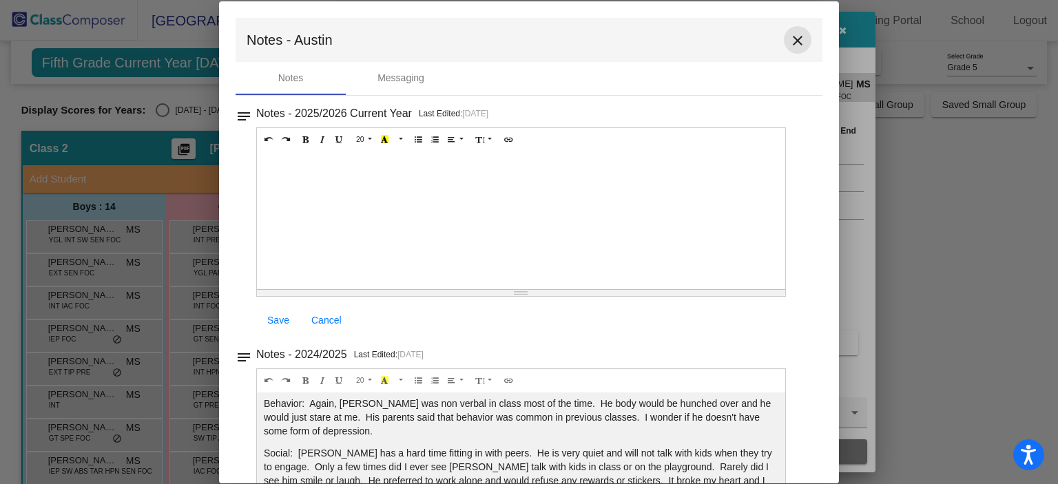
click at [792, 46] on mat-icon "close" at bounding box center [798, 40] width 17 height 17
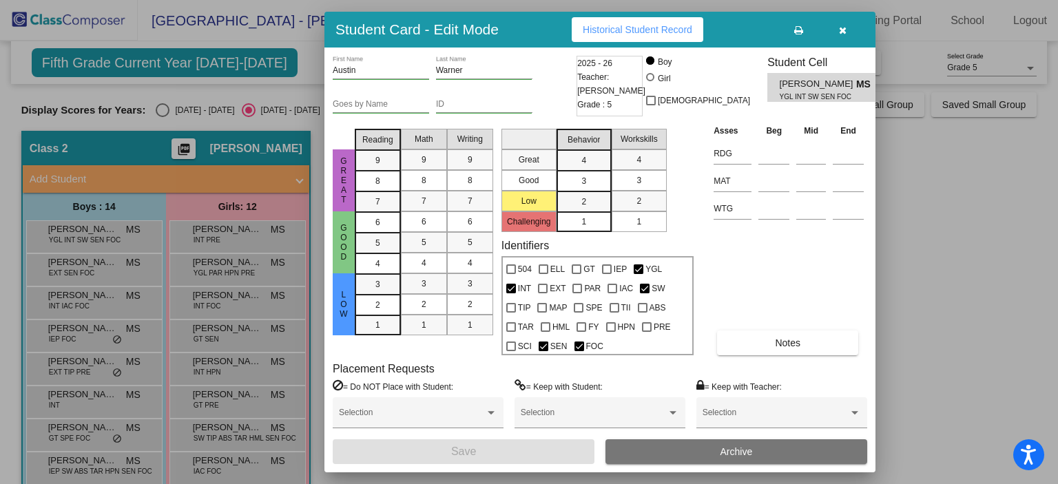
click at [123, 258] on div at bounding box center [529, 242] width 1058 height 484
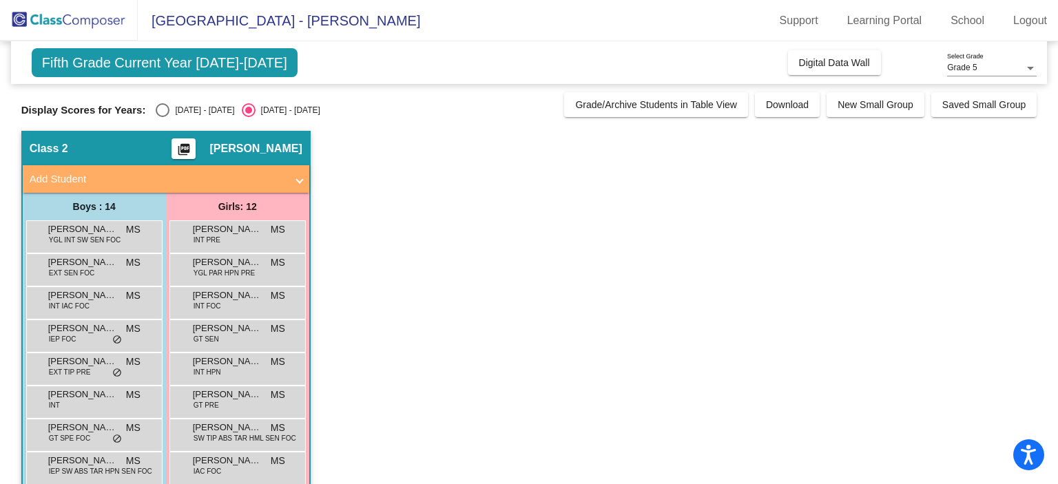
click at [123, 258] on div "[PERSON_NAME] EXT SEN FOC MS lock do_not_disturb_alt" at bounding box center [93, 268] width 132 height 28
click at [95, 263] on span "[PERSON_NAME]" at bounding box center [82, 263] width 69 height 14
click at [132, 263] on span "MS" at bounding box center [133, 263] width 14 height 14
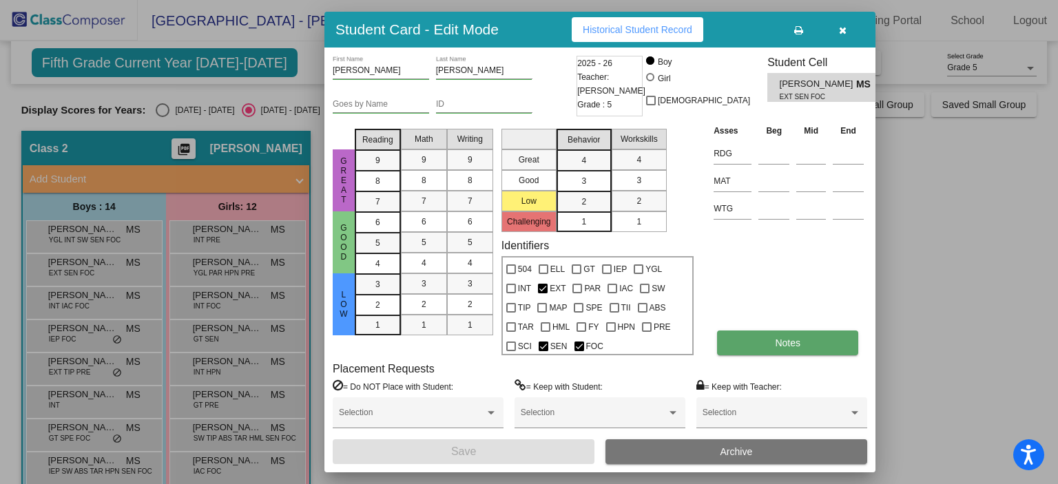
click at [788, 346] on span "Notes" at bounding box center [787, 343] width 25 height 11
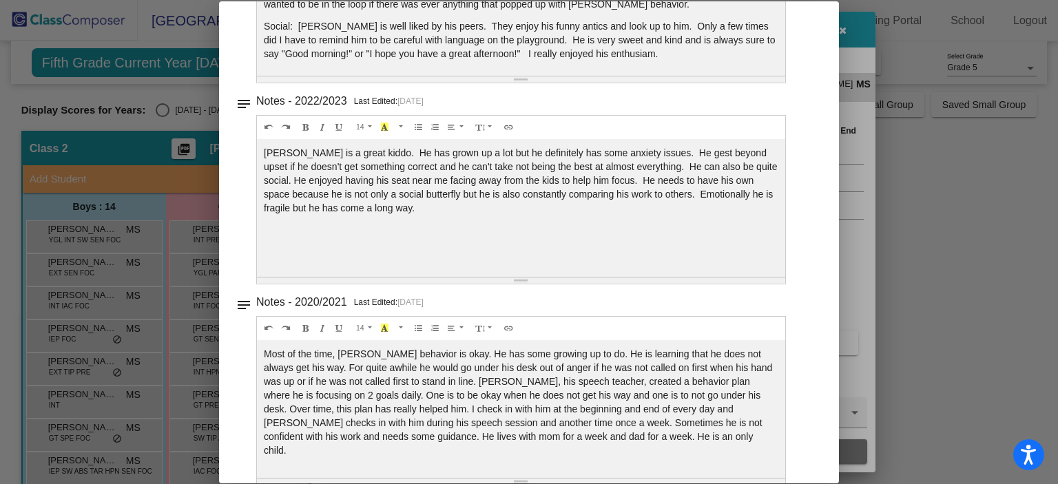
scroll to position [471, 0]
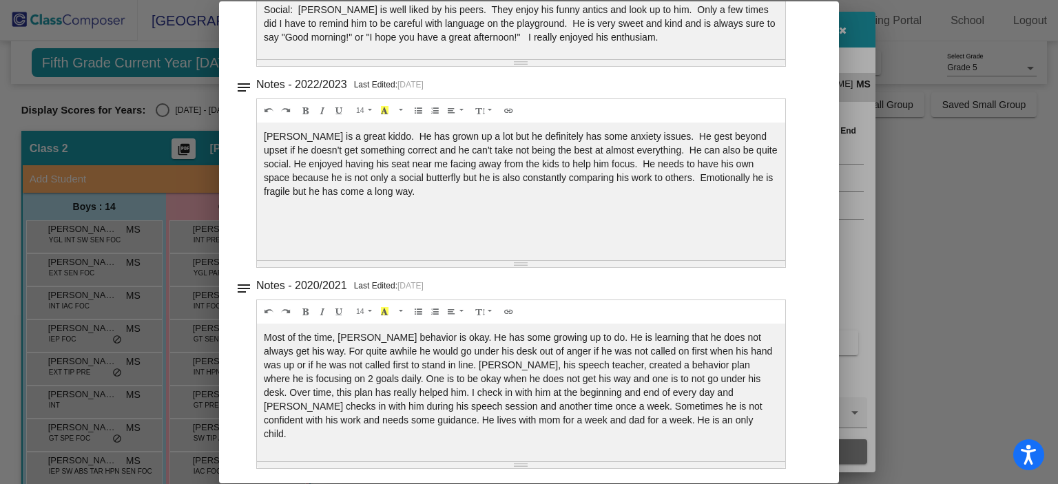
click at [198, 91] on div at bounding box center [529, 242] width 1058 height 484
click at [190, 109] on div at bounding box center [529, 242] width 1058 height 484
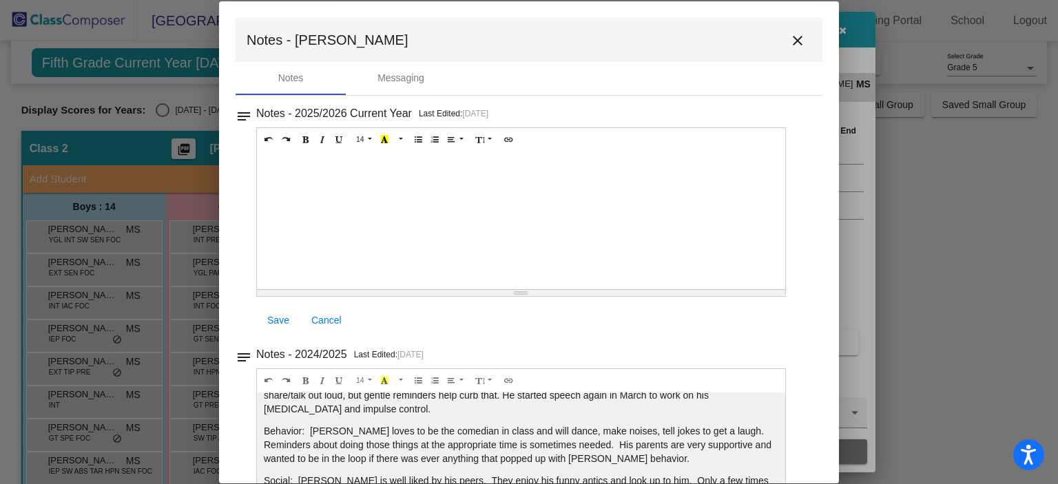
click at [190, 109] on div at bounding box center [529, 242] width 1058 height 484
click at [791, 45] on mat-icon "close" at bounding box center [798, 40] width 17 height 17
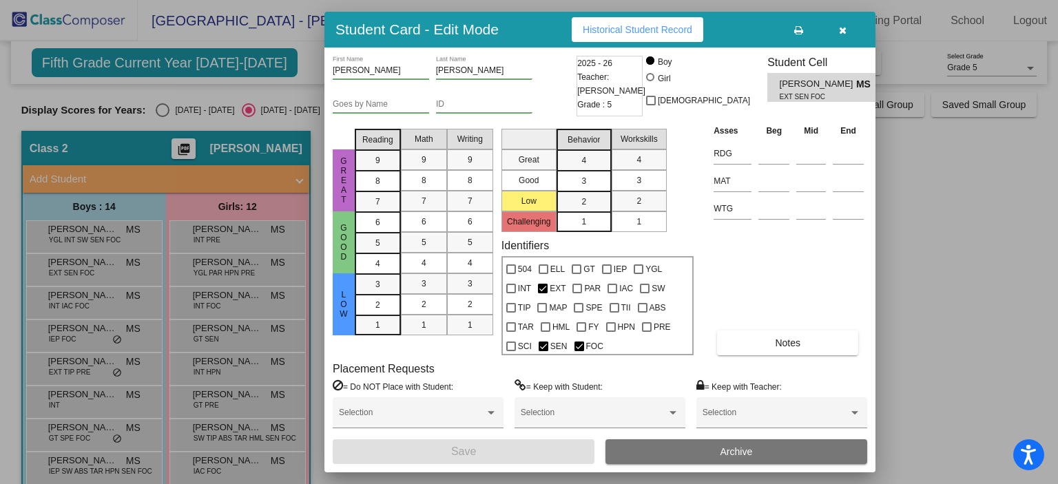
click at [102, 305] on div at bounding box center [529, 242] width 1058 height 484
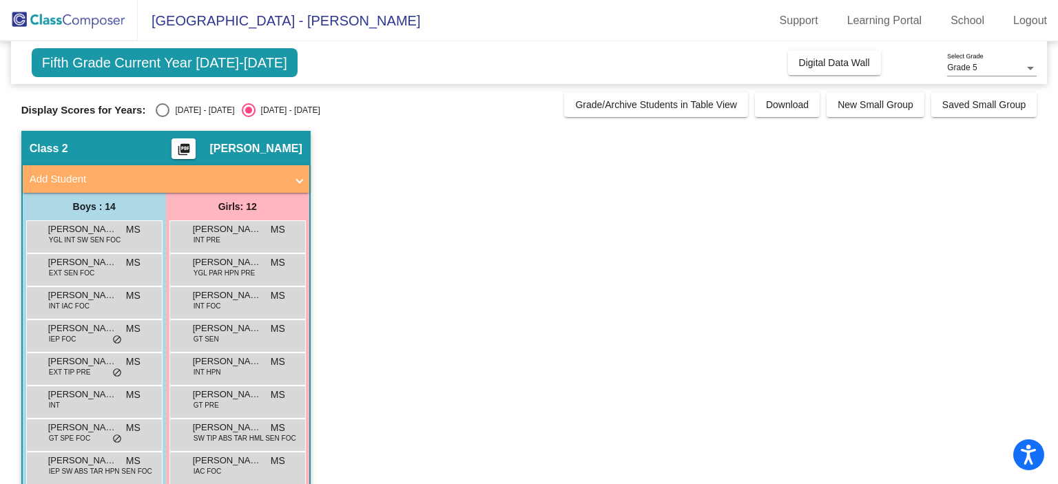
click at [102, 305] on div "[PERSON_NAME] INT IAC FOC MS lock do_not_disturb_alt" at bounding box center [93, 301] width 132 height 28
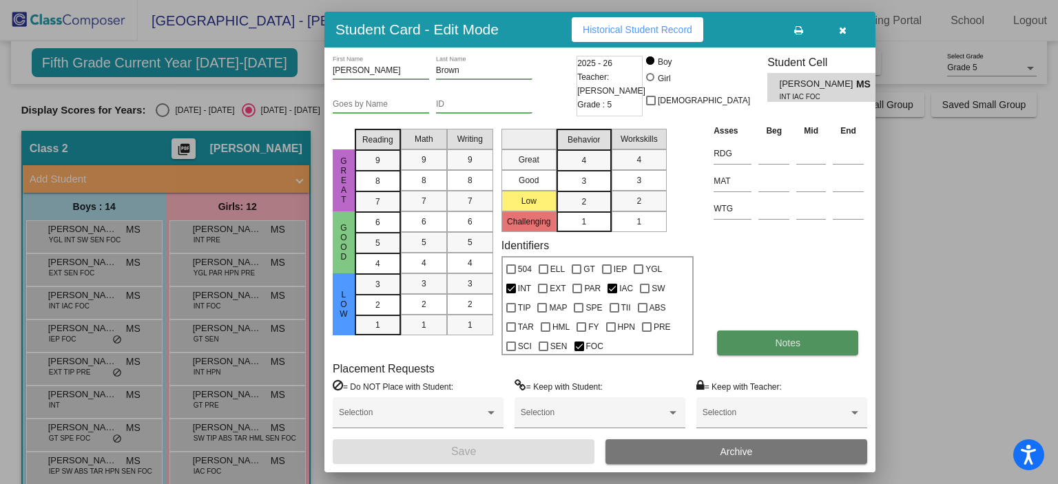
click at [780, 342] on span "Notes" at bounding box center [787, 343] width 25 height 11
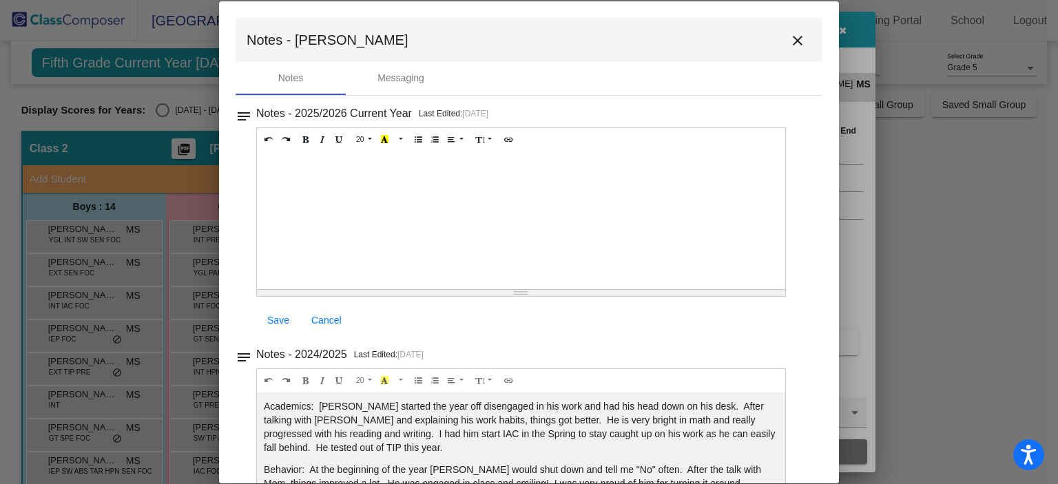
click at [790, 37] on mat-icon "close" at bounding box center [798, 40] width 17 height 17
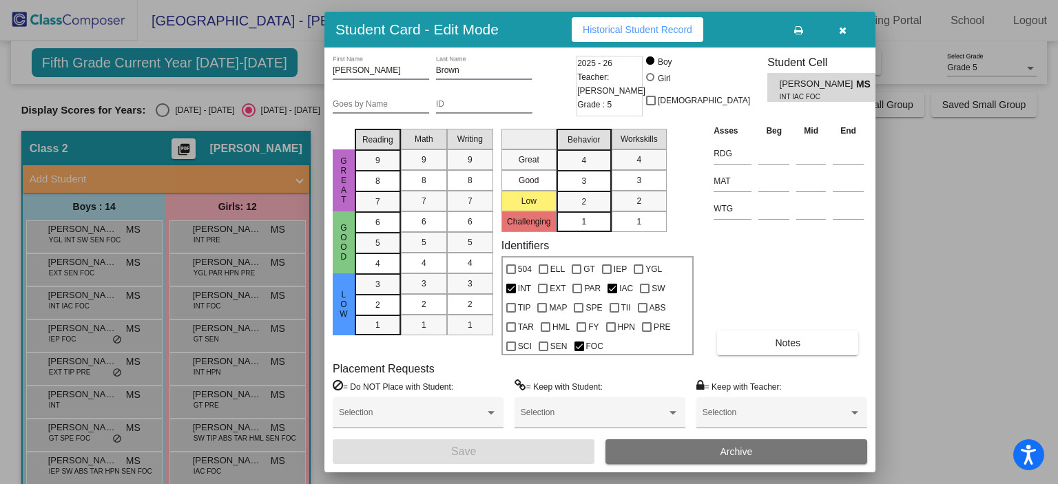
click at [96, 334] on div at bounding box center [529, 242] width 1058 height 484
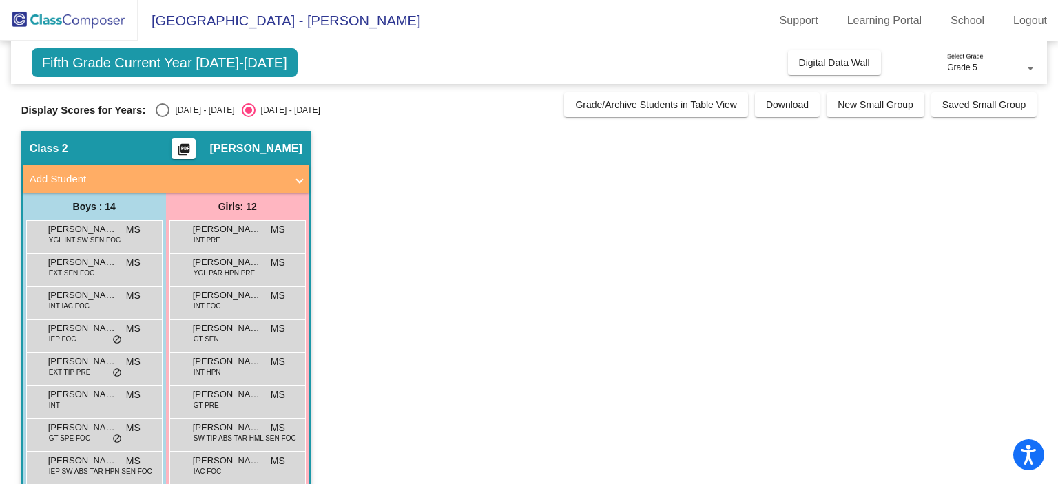
click at [96, 334] on span "[PERSON_NAME]" at bounding box center [82, 329] width 69 height 14
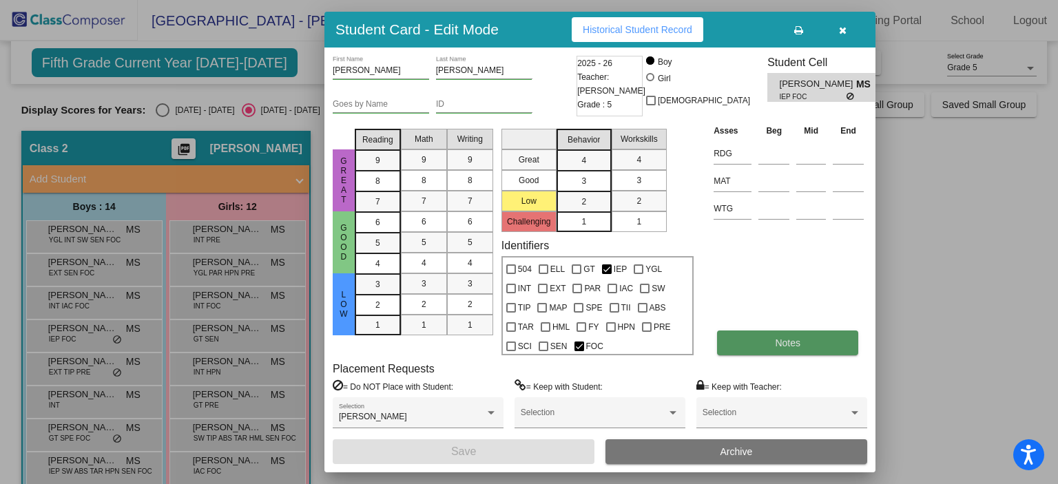
click at [797, 338] on span "Notes" at bounding box center [787, 343] width 25 height 11
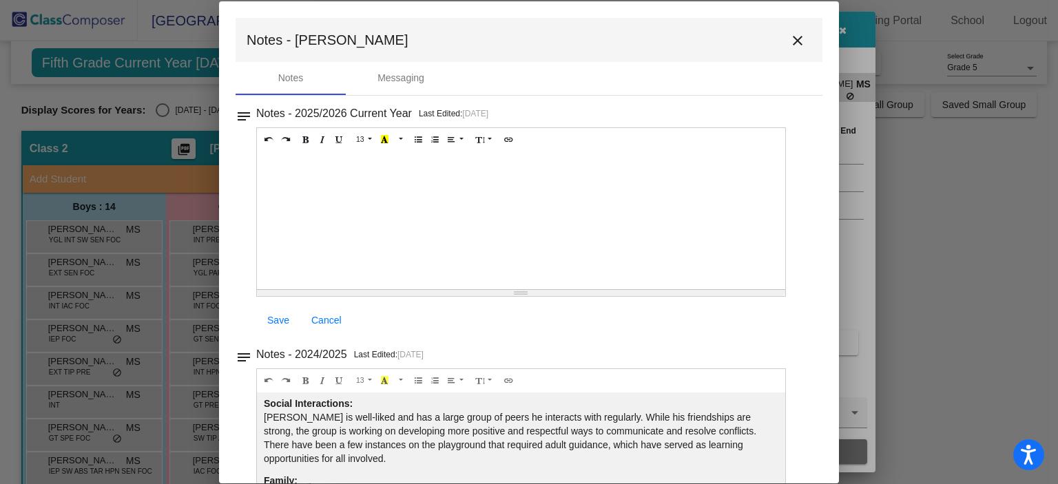
click at [790, 38] on mat-icon "close" at bounding box center [798, 40] width 17 height 17
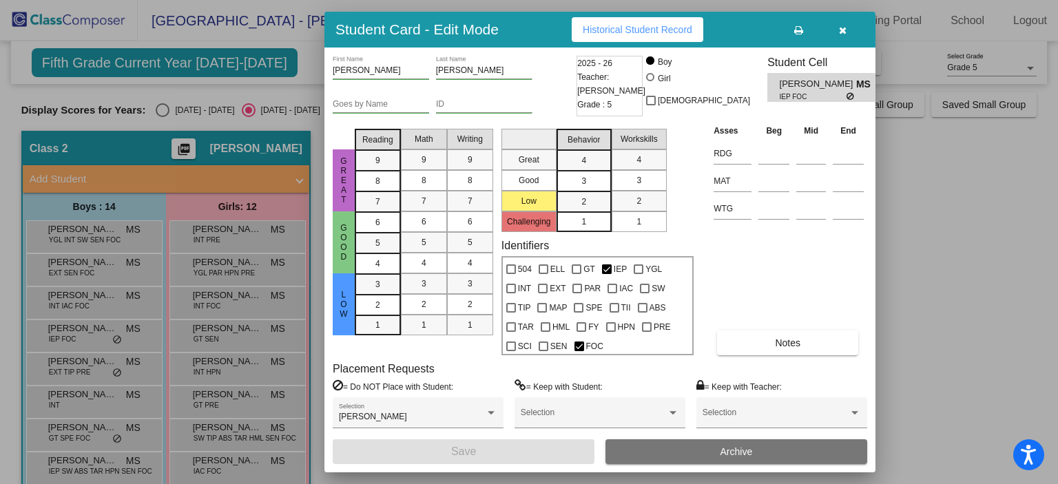
click at [102, 399] on div at bounding box center [529, 242] width 1058 height 484
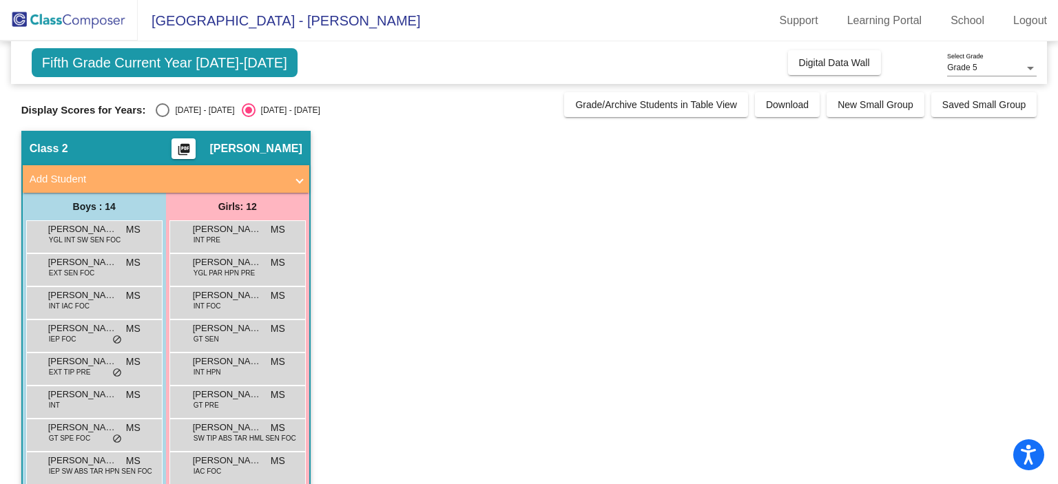
click at [102, 399] on span "[PERSON_NAME]" at bounding box center [82, 395] width 69 height 14
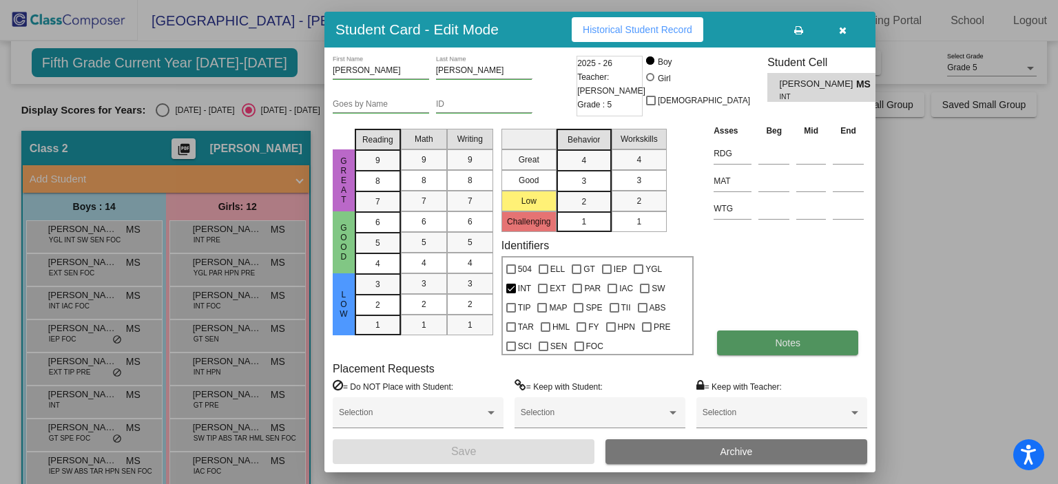
click at [751, 344] on button "Notes" at bounding box center [787, 343] width 141 height 25
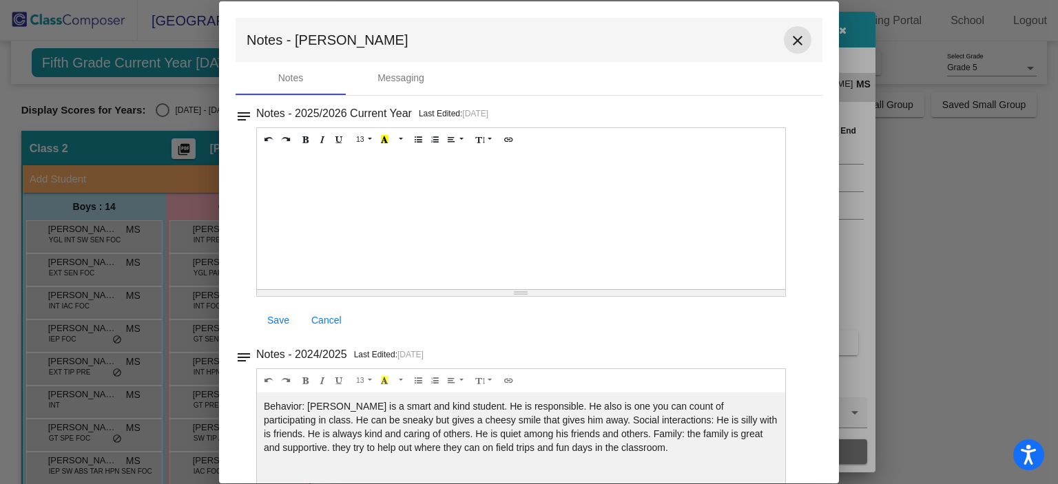
click at [794, 41] on mat-icon "close" at bounding box center [798, 40] width 17 height 17
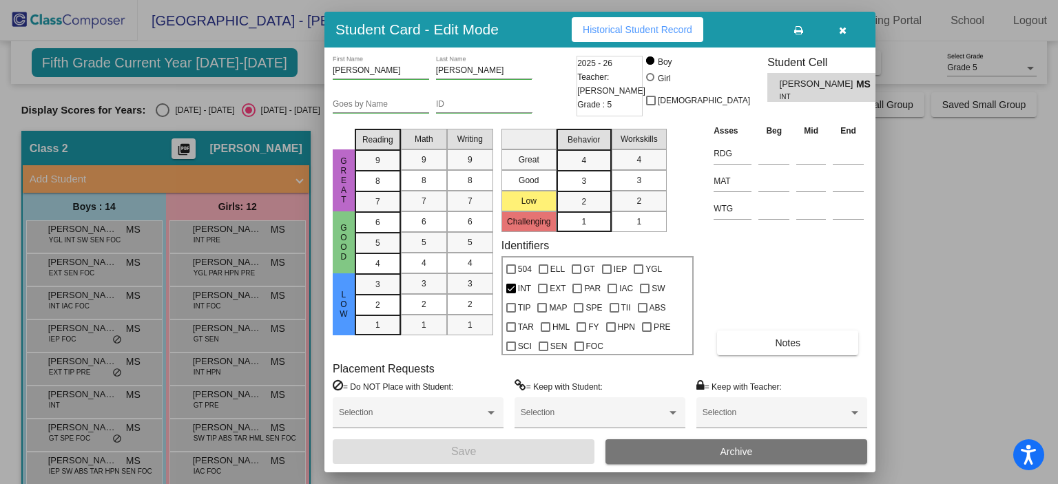
click at [92, 432] on div at bounding box center [529, 242] width 1058 height 484
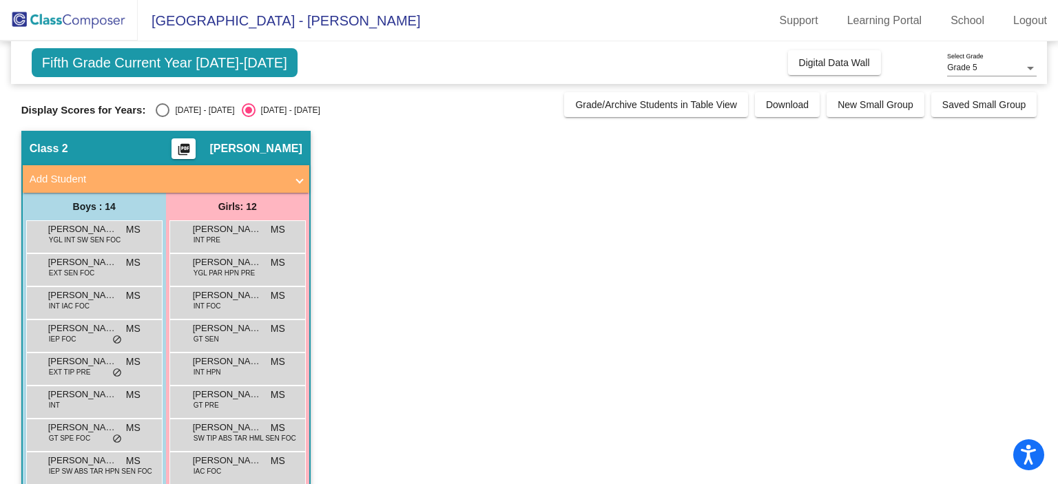
click at [92, 432] on span "[PERSON_NAME]" at bounding box center [82, 428] width 69 height 14
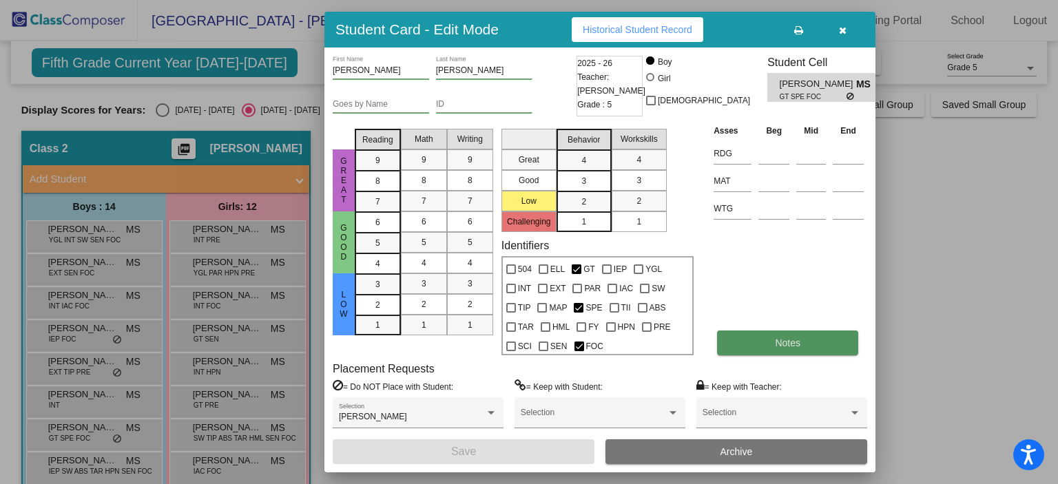
drag, startPoint x: 748, startPoint y: 346, endPoint x: 731, endPoint y: 346, distance: 16.5
click at [731, 346] on button "Notes" at bounding box center [787, 343] width 141 height 25
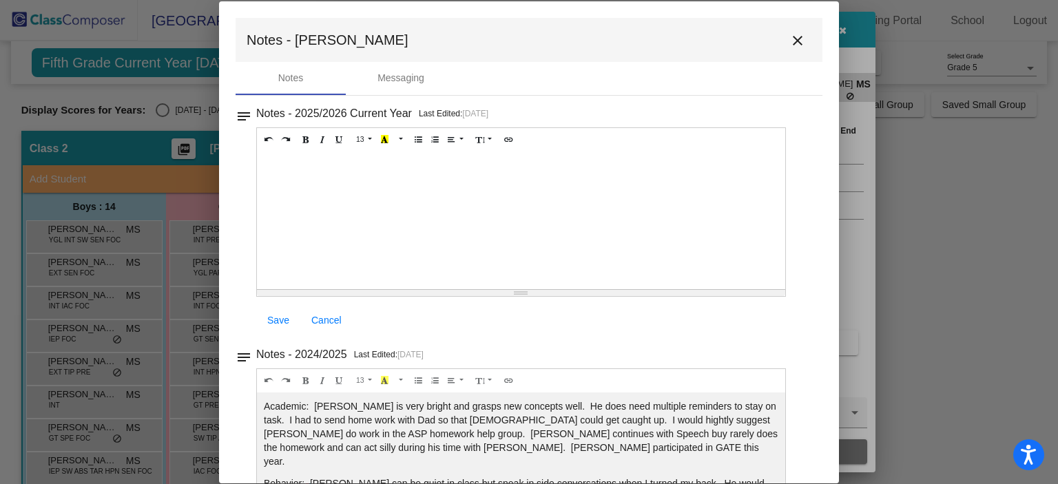
click at [790, 43] on mat-icon "close" at bounding box center [798, 40] width 17 height 17
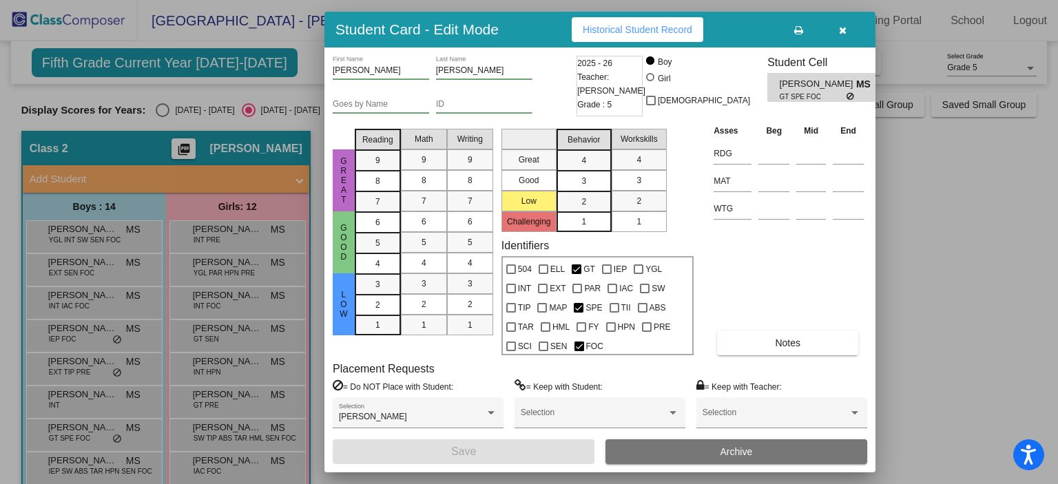
click at [218, 303] on div at bounding box center [529, 242] width 1058 height 484
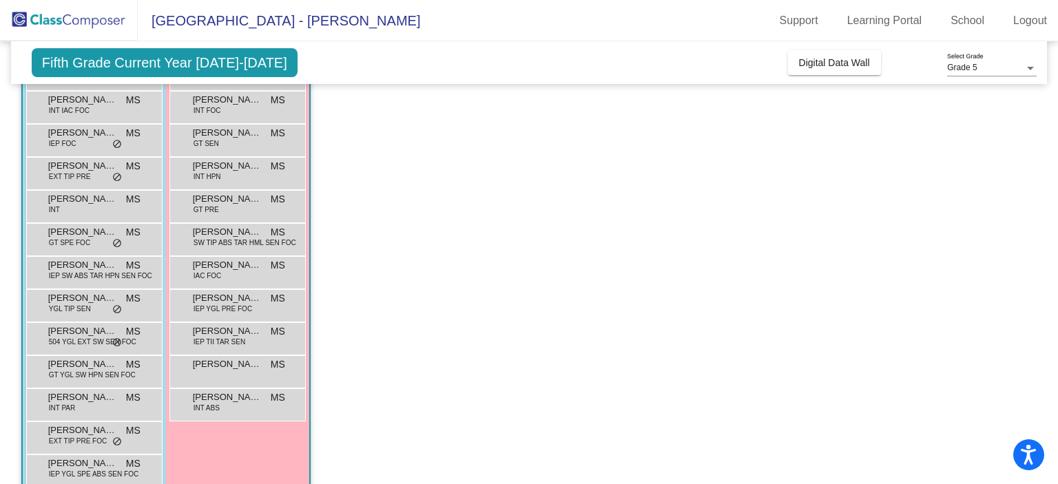
scroll to position [220, 0]
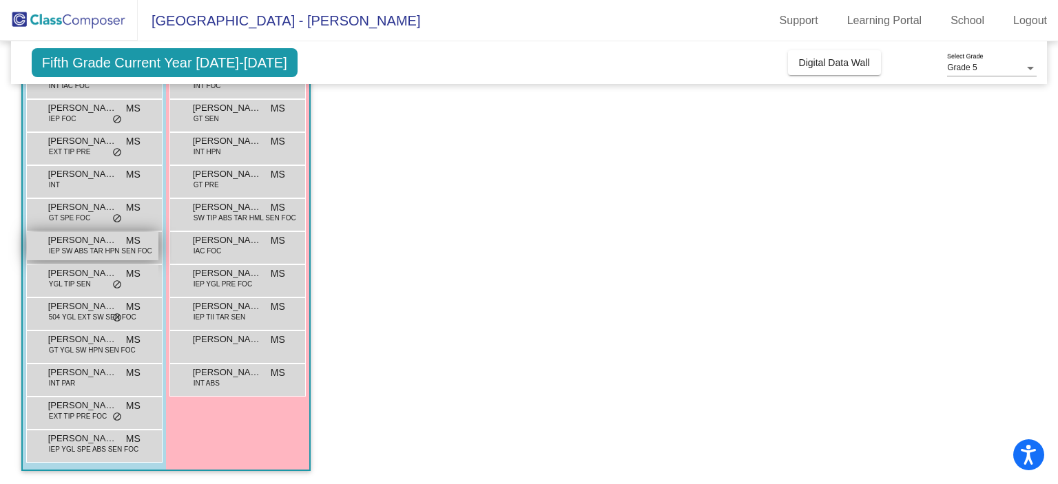
click at [104, 246] on span "IEP SW ABS TAR HPN SEN FOC" at bounding box center [100, 251] width 103 height 10
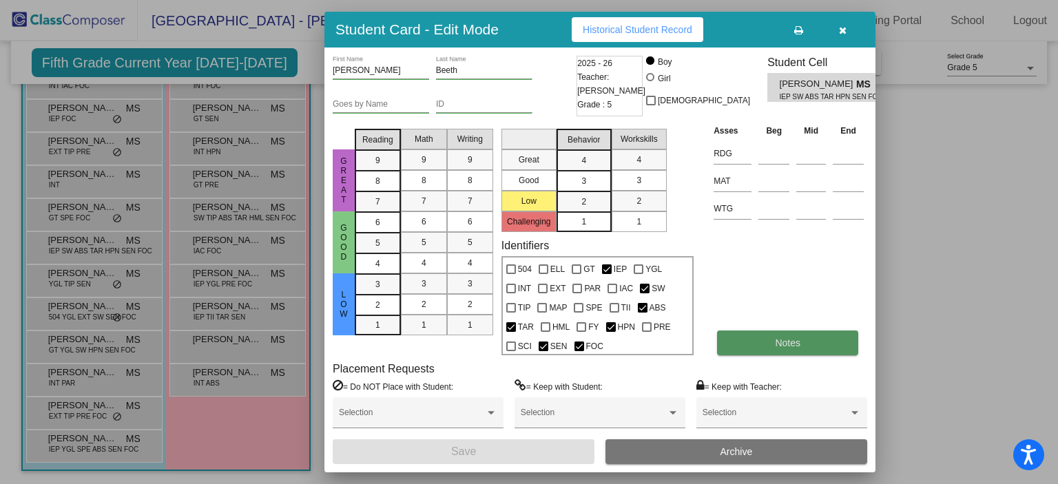
click at [790, 346] on span "Notes" at bounding box center [787, 343] width 25 height 11
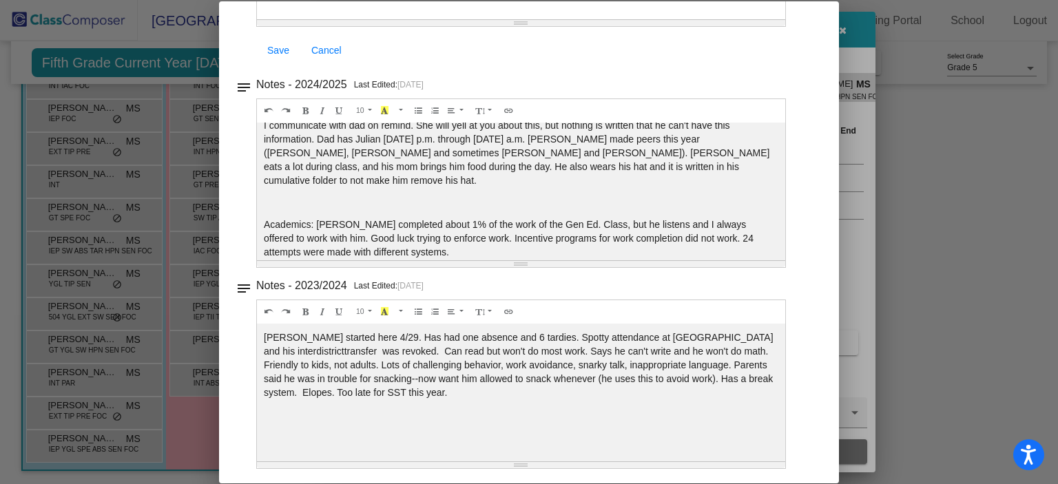
scroll to position [0, 0]
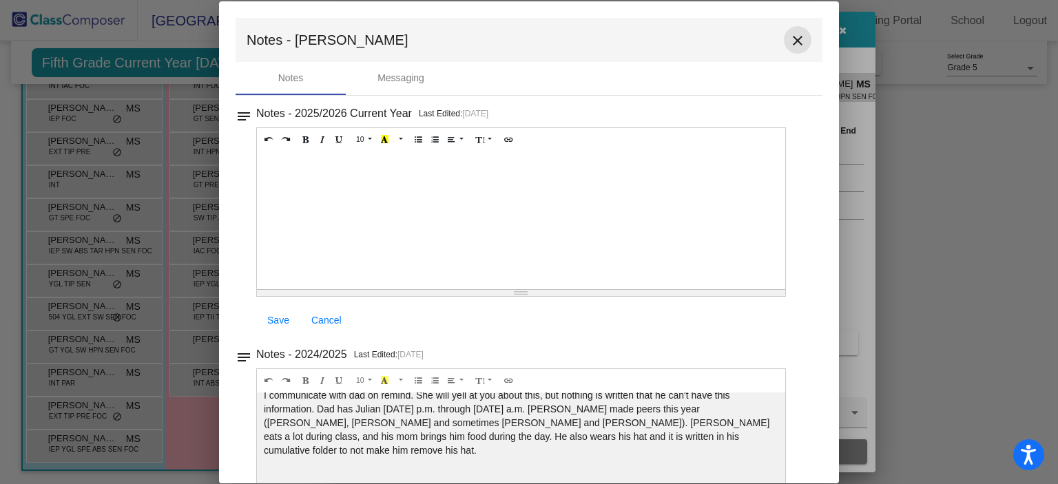
click at [790, 40] on mat-icon "close" at bounding box center [798, 40] width 17 height 17
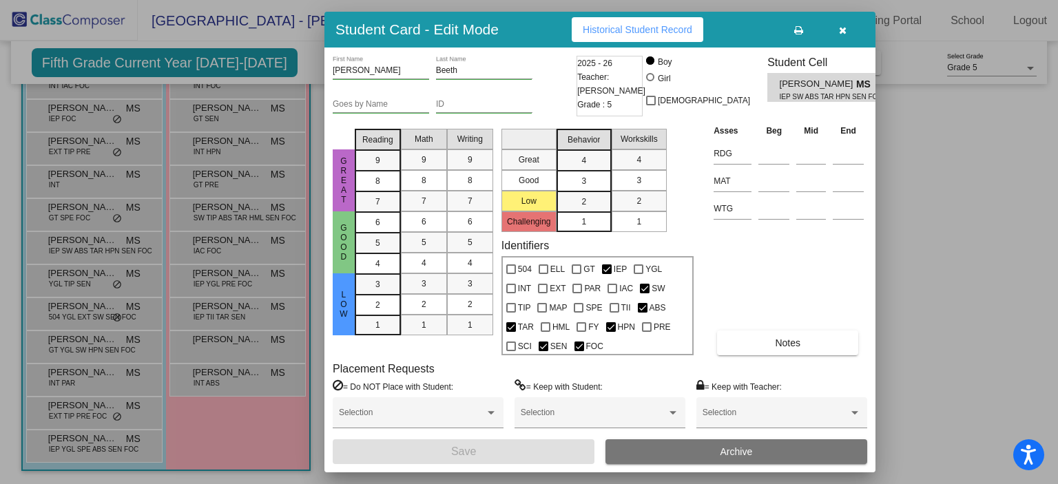
click at [99, 272] on div at bounding box center [529, 242] width 1058 height 484
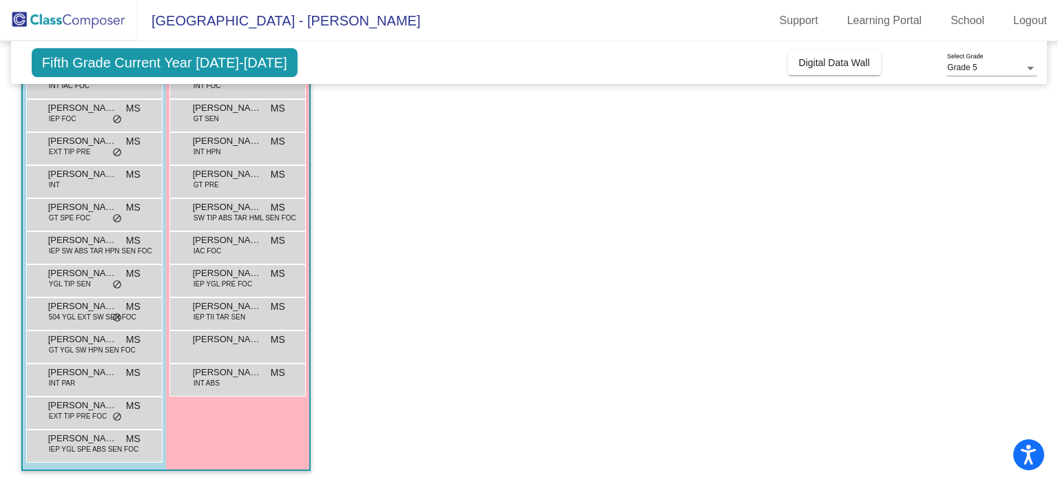
click at [99, 272] on span "[PERSON_NAME]" at bounding box center [82, 274] width 69 height 14
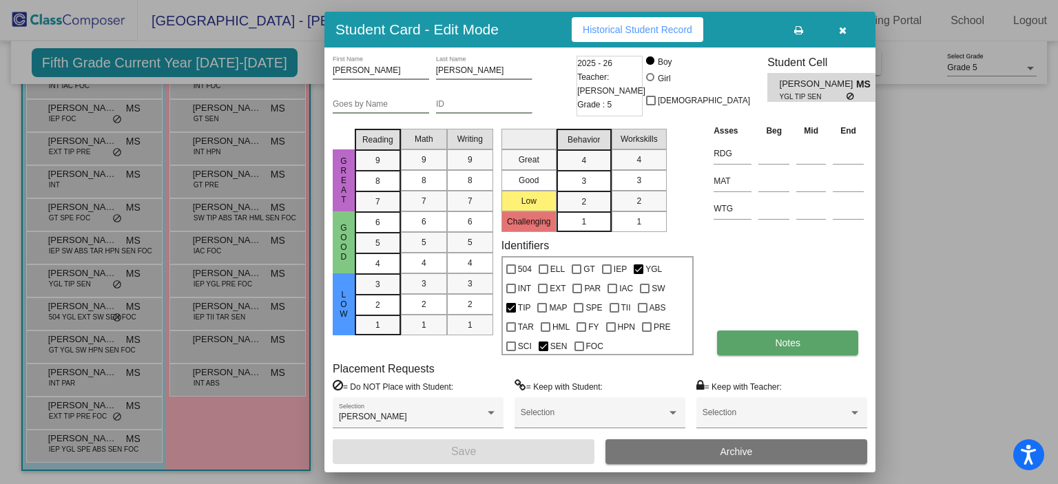
click at [751, 352] on button "Notes" at bounding box center [787, 343] width 141 height 25
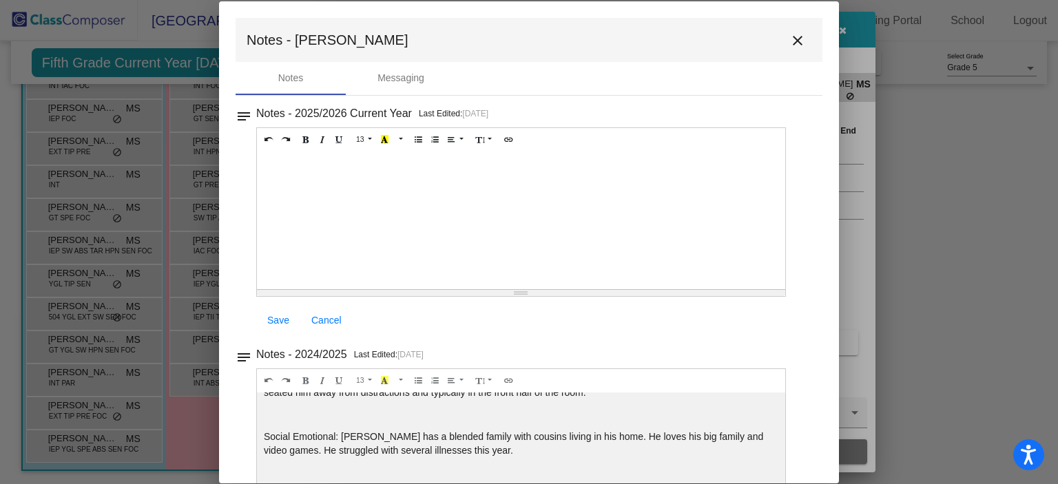
click at [794, 40] on mat-icon "close" at bounding box center [798, 40] width 17 height 17
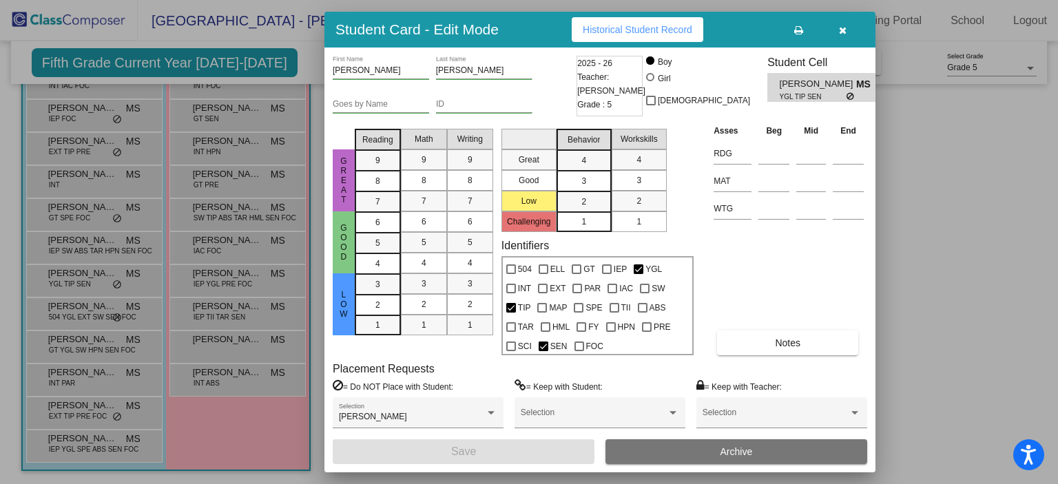
click at [88, 311] on div at bounding box center [529, 242] width 1058 height 484
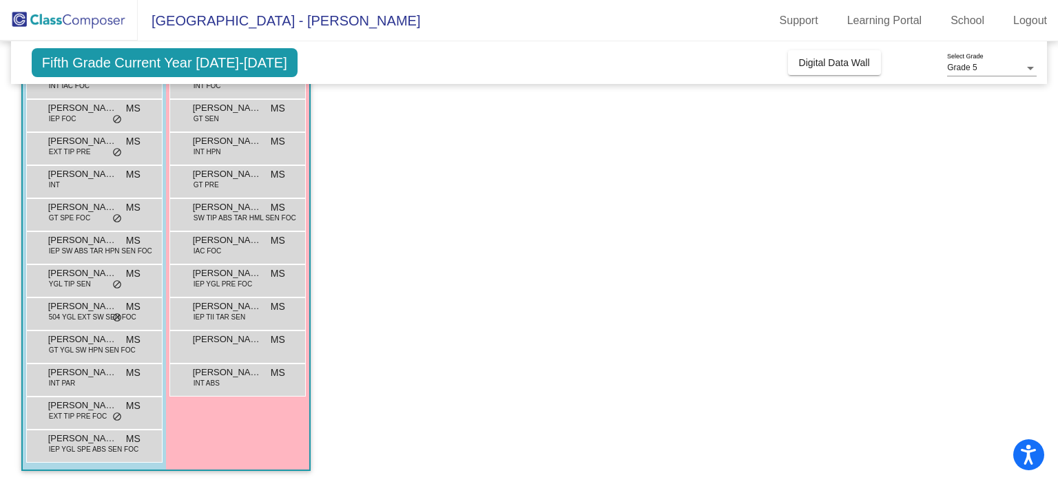
click at [88, 311] on span "[PERSON_NAME] [PERSON_NAME]" at bounding box center [82, 307] width 69 height 14
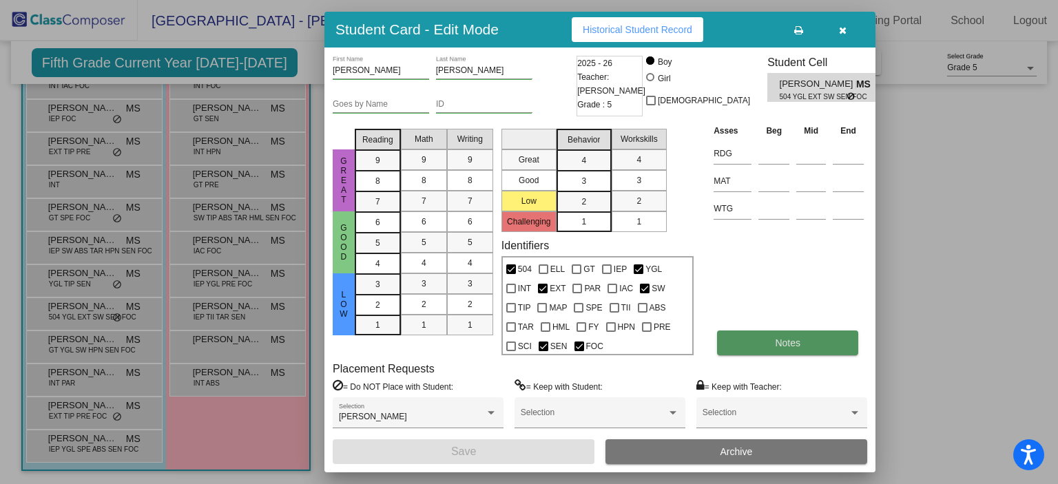
click at [807, 333] on button "Notes" at bounding box center [787, 343] width 141 height 25
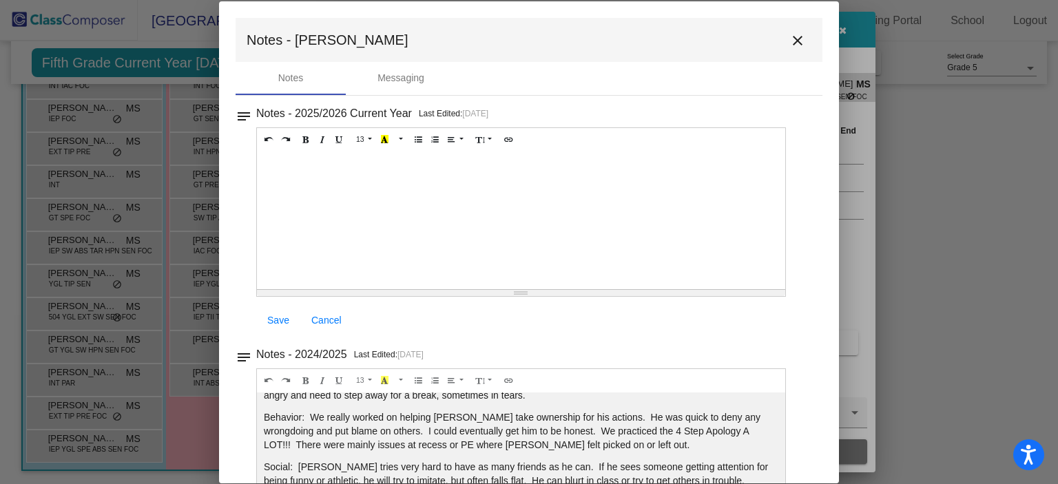
click at [790, 38] on mat-icon "close" at bounding box center [798, 40] width 17 height 17
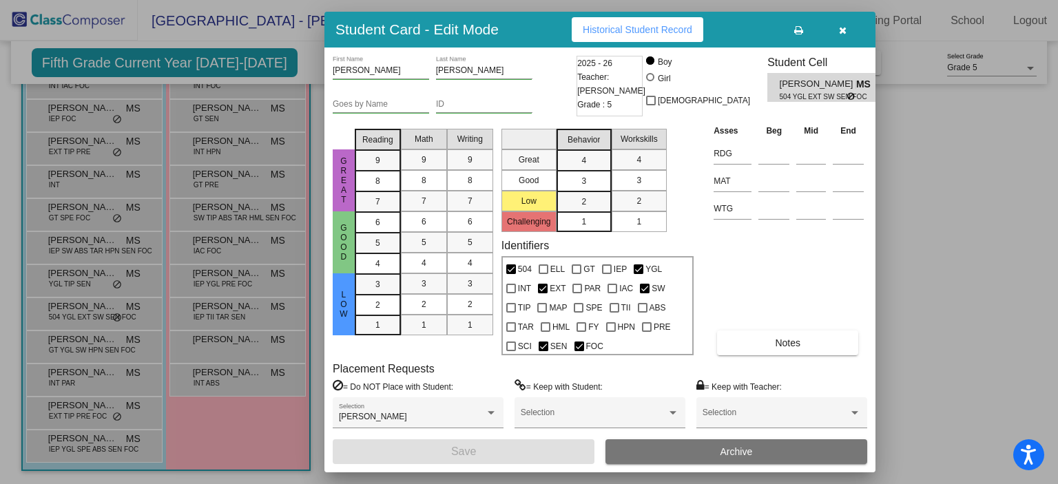
click at [108, 344] on div at bounding box center [529, 242] width 1058 height 484
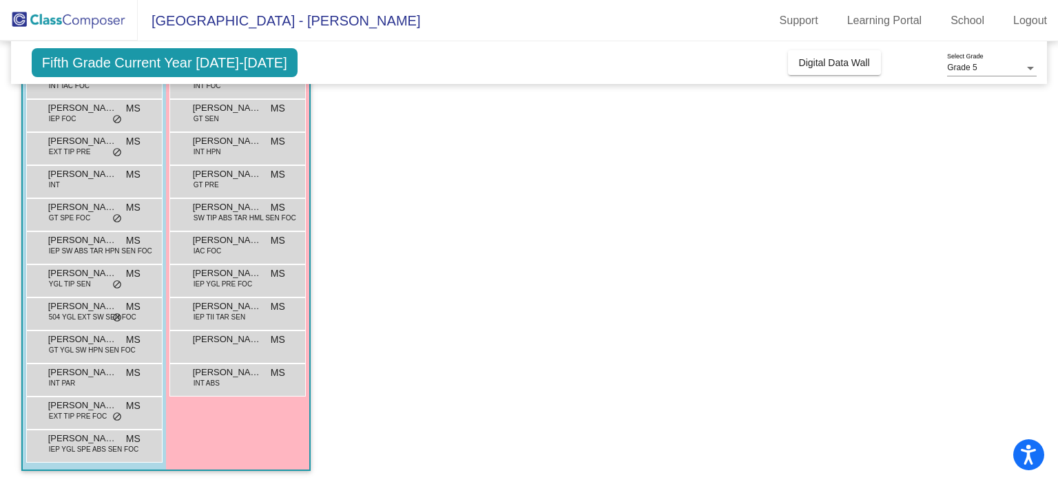
click at [108, 344] on span "[PERSON_NAME]" at bounding box center [82, 340] width 69 height 14
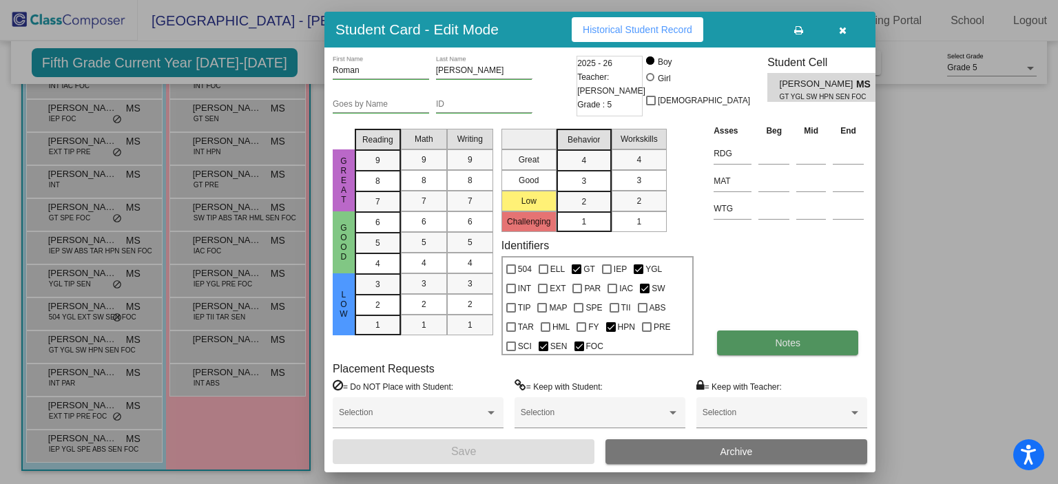
click at [779, 341] on span "Notes" at bounding box center [787, 343] width 25 height 11
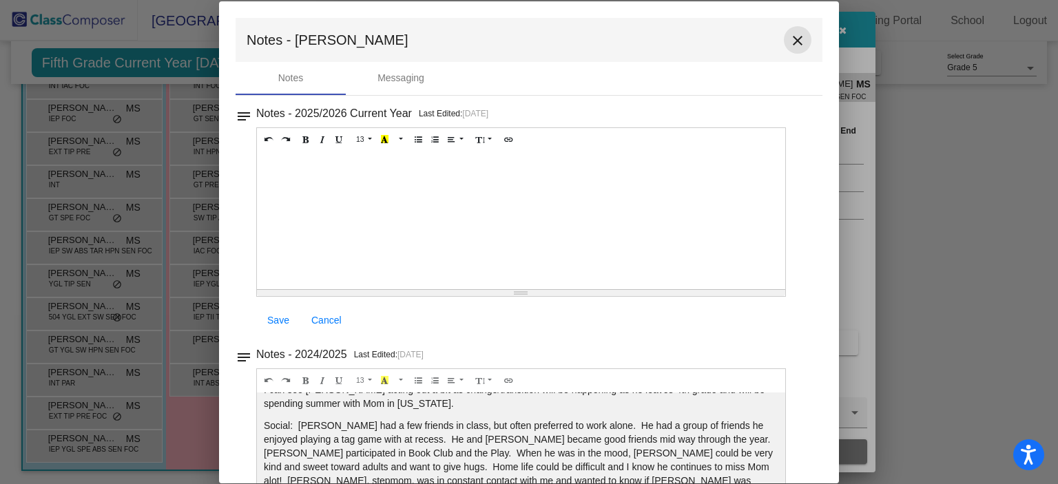
click at [792, 40] on mat-icon "close" at bounding box center [798, 40] width 17 height 17
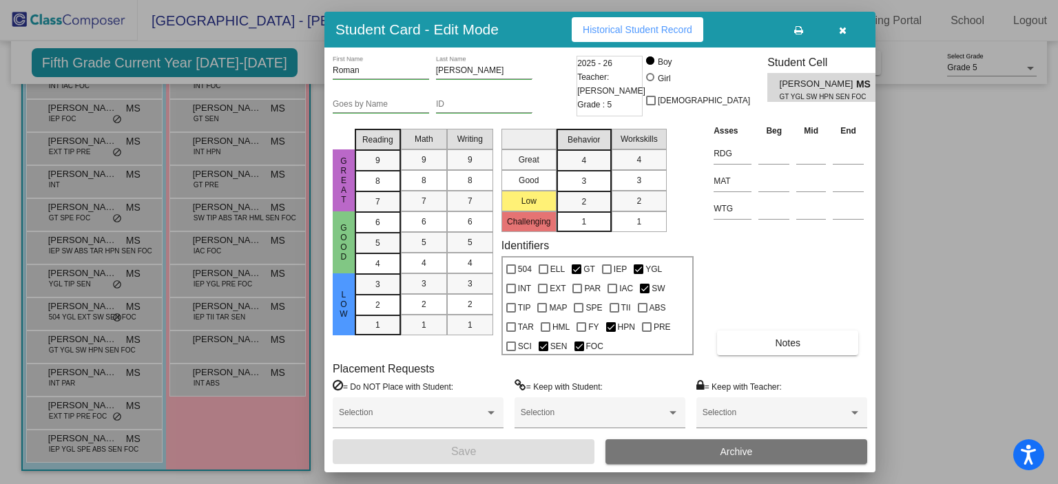
click at [96, 371] on div at bounding box center [529, 242] width 1058 height 484
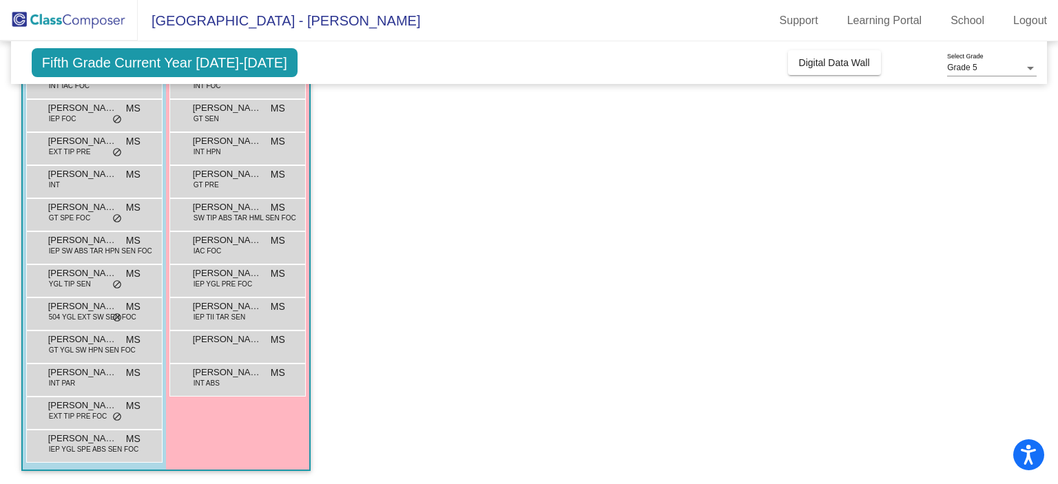
click at [96, 371] on span "[PERSON_NAME]" at bounding box center [82, 373] width 69 height 14
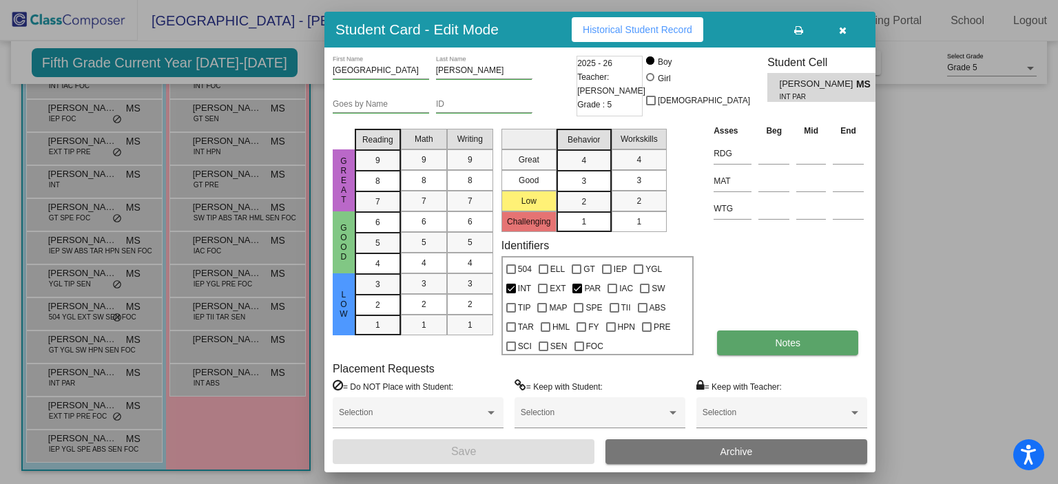
click at [770, 342] on button "Notes" at bounding box center [787, 343] width 141 height 25
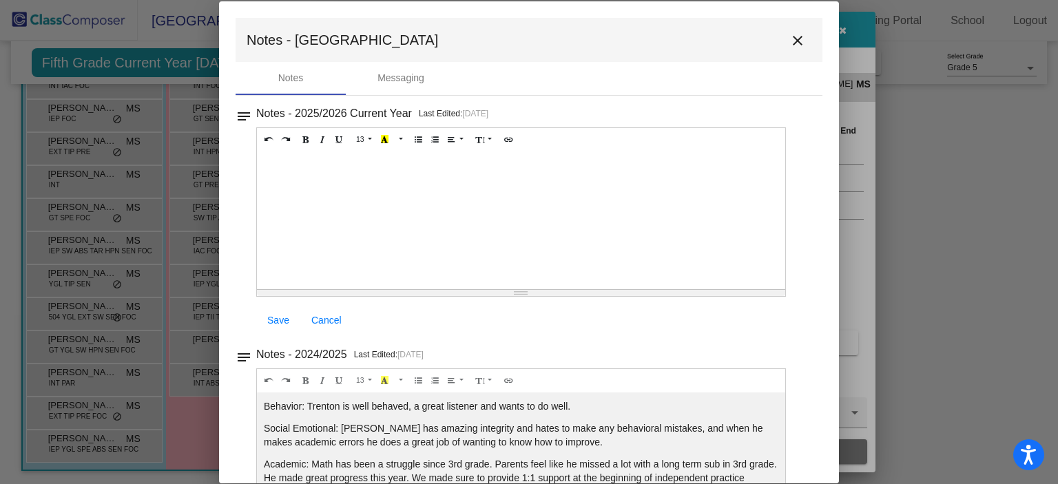
click at [790, 41] on mat-icon "close" at bounding box center [798, 40] width 17 height 17
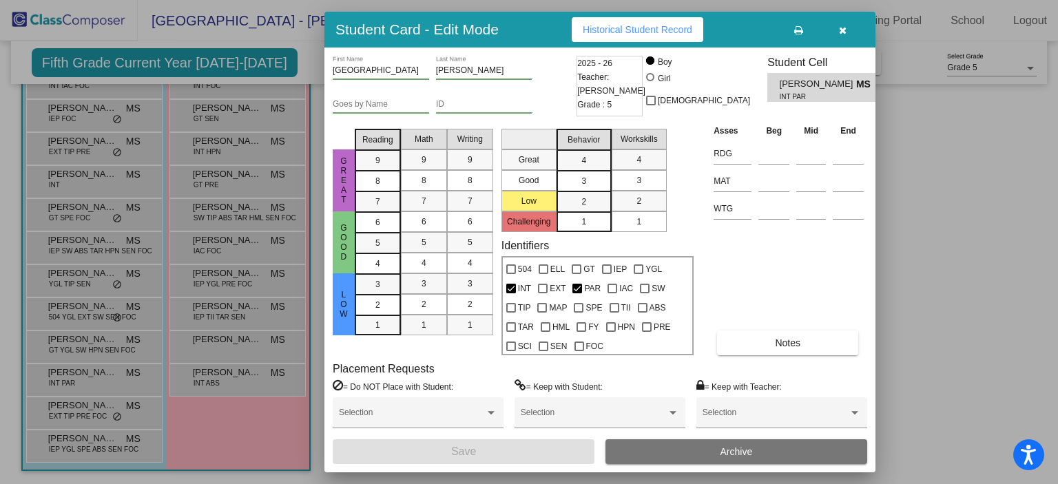
click at [87, 416] on div at bounding box center [529, 242] width 1058 height 484
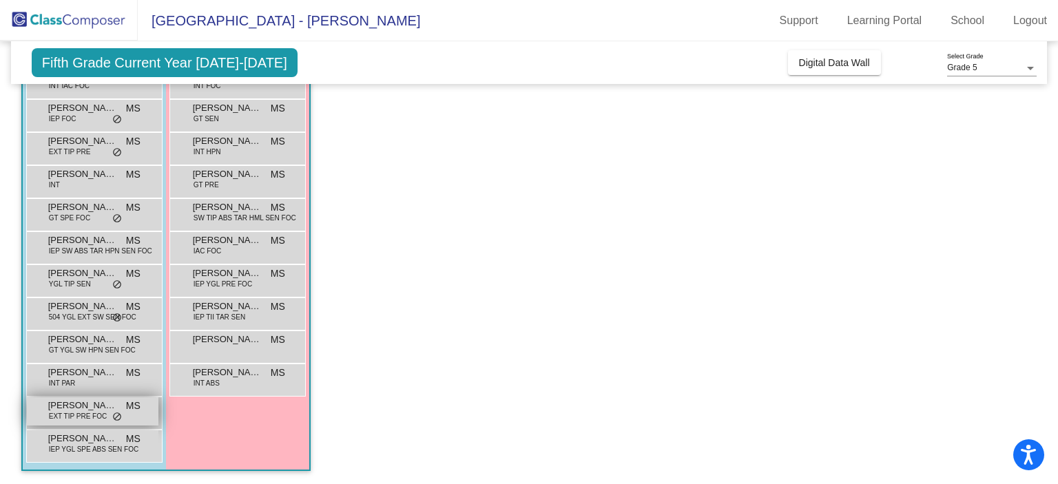
click at [87, 411] on span "EXT TIP PRE FOC" at bounding box center [78, 416] width 58 height 10
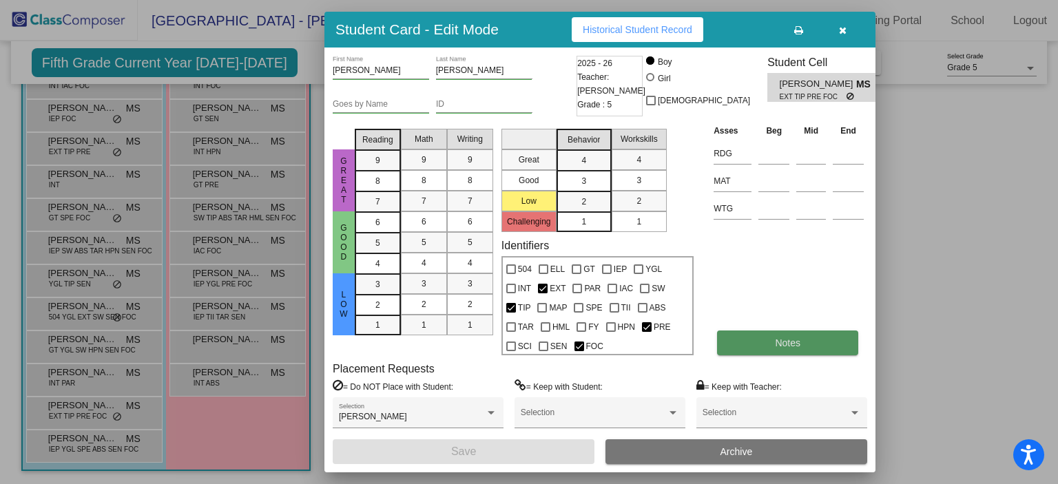
click at [794, 349] on button "Notes" at bounding box center [787, 343] width 141 height 25
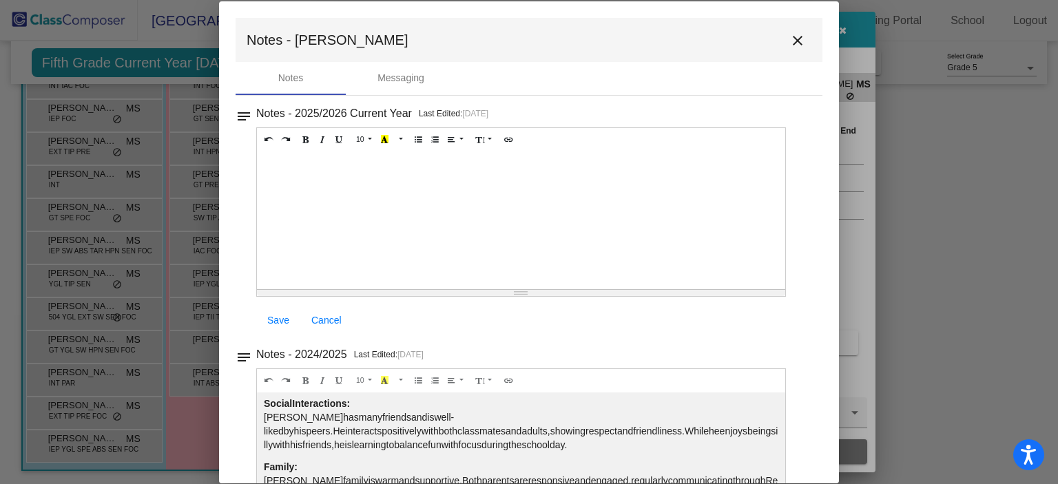
click at [790, 39] on mat-icon "close" at bounding box center [798, 40] width 17 height 17
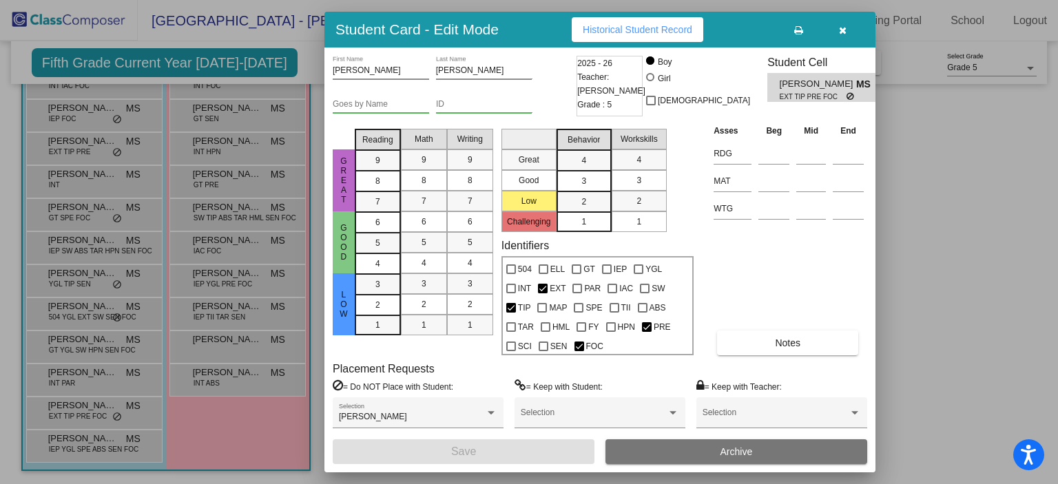
click at [93, 441] on div at bounding box center [529, 242] width 1058 height 484
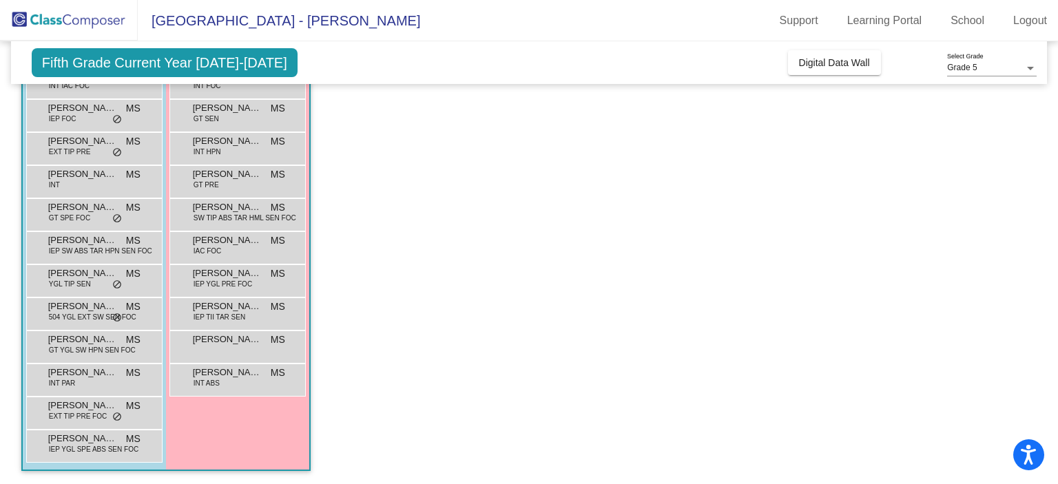
click at [93, 441] on span "[PERSON_NAME]" at bounding box center [82, 439] width 69 height 14
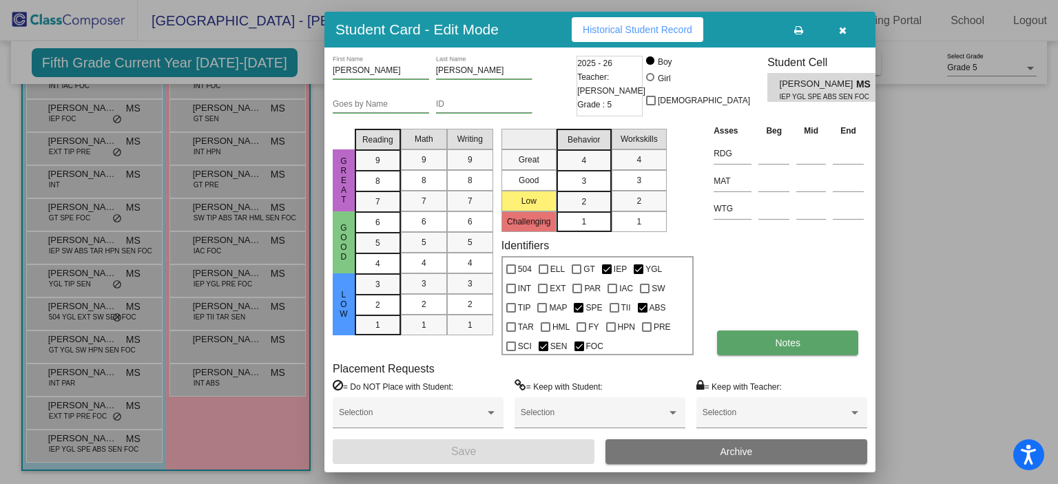
click at [761, 334] on button "Notes" at bounding box center [787, 343] width 141 height 25
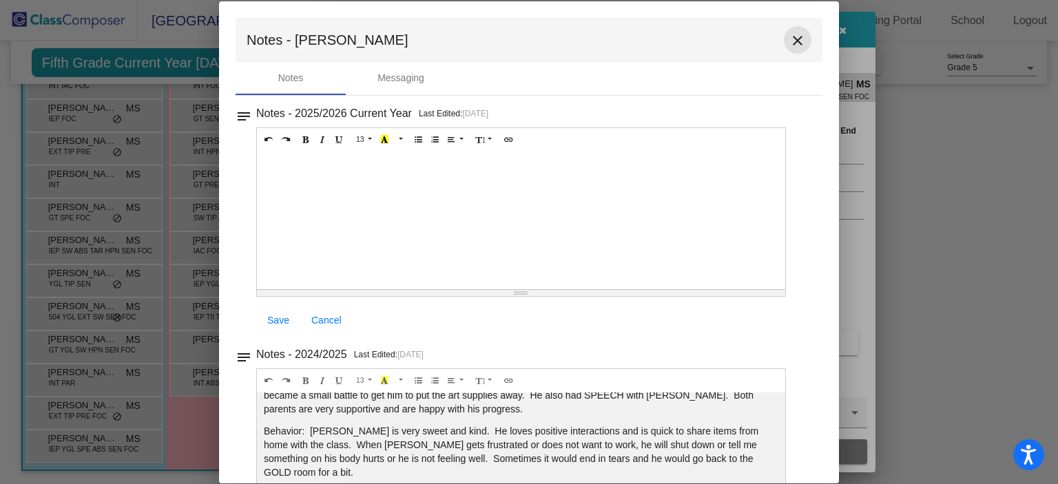
click at [790, 39] on mat-icon "close" at bounding box center [798, 40] width 17 height 17
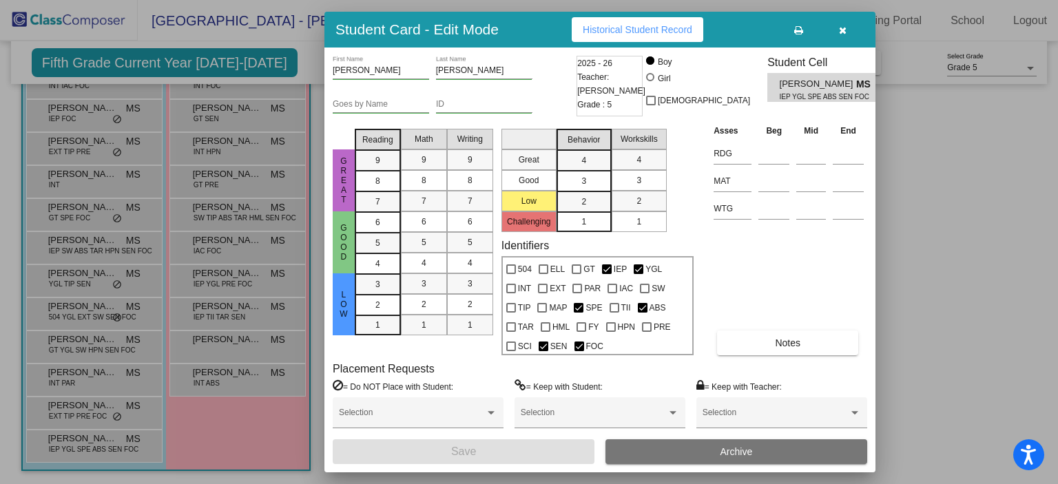
click at [840, 31] on icon "button" at bounding box center [843, 30] width 8 height 10
